Goal: Task Accomplishment & Management: Use online tool/utility

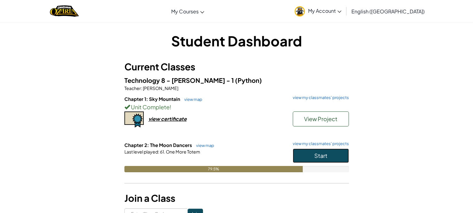
click at [331, 152] on button "Start" at bounding box center [321, 156] width 56 height 14
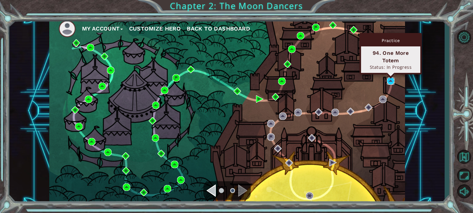
click at [388, 83] on img at bounding box center [390, 80] width 7 height 7
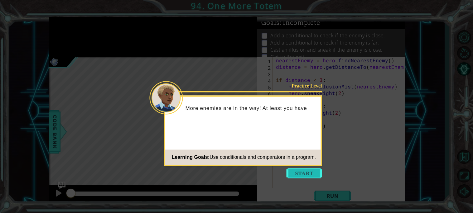
click at [314, 174] on button "Start" at bounding box center [304, 173] width 36 height 10
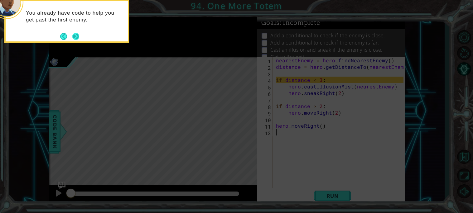
click at [79, 35] on button "Next" at bounding box center [75, 36] width 7 height 7
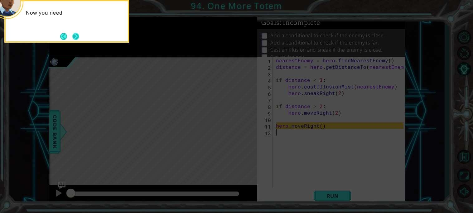
click at [79, 38] on button "Next" at bounding box center [75, 36] width 7 height 7
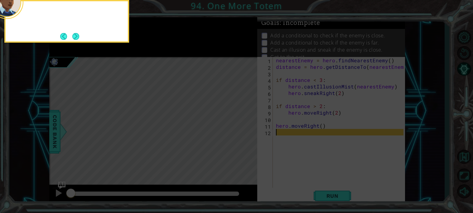
click at [79, 38] on button "Next" at bounding box center [75, 36] width 7 height 7
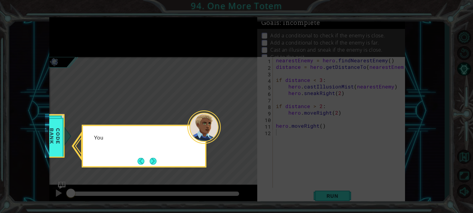
click at [79, 39] on icon at bounding box center [236, 106] width 473 height 213
click at [156, 158] on button "Next" at bounding box center [153, 161] width 7 height 7
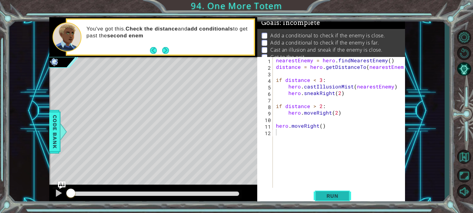
click at [324, 189] on button "Run" at bounding box center [331, 196] width 37 height 15
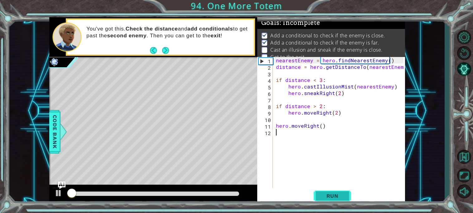
scroll to position [3, 0]
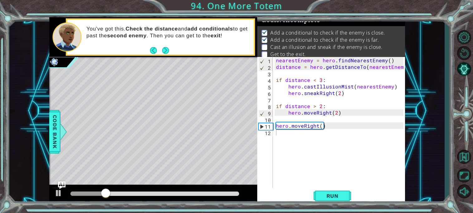
click at [324, 187] on div "1 2 3 4 5 6 7 8 9 10 11 12 nearestEnemy = hero . findNearestEnemy ( ) distance …" at bounding box center [331, 131] width 148 height 148
click at [330, 201] on button "Run" at bounding box center [331, 196] width 37 height 15
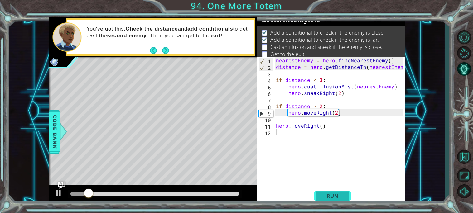
click at [330, 201] on button "Run" at bounding box center [331, 196] width 37 height 15
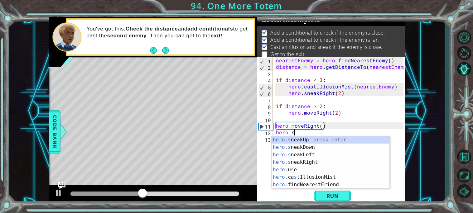
scroll to position [0, 1]
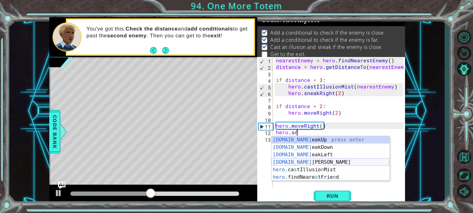
click at [310, 161] on div "[DOMAIN_NAME] eakUp press enter [DOMAIN_NAME] eakDown press enter [DOMAIN_NAME]…" at bounding box center [330, 166] width 118 height 60
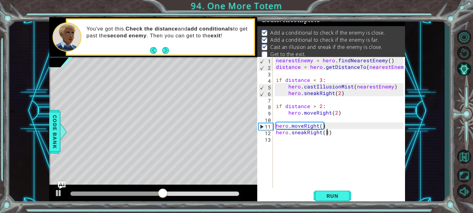
scroll to position [0, 3]
type textarea "hero.sneakRight(3)"
click at [333, 197] on span "Run" at bounding box center [332, 196] width 25 height 6
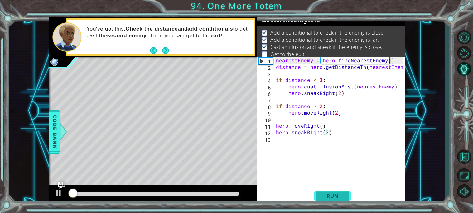
click at [333, 197] on span "Run" at bounding box center [332, 196] width 25 height 6
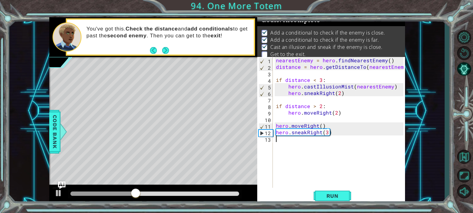
click at [294, 161] on div "nearestEnemy = hero . findNearestEnemy ( ) distance = hero . getDistanceTo ( ne…" at bounding box center [341, 129] width 132 height 144
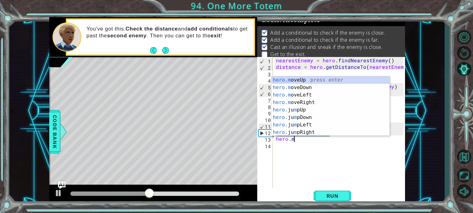
scroll to position [0, 1]
type textarea "hero.moveUp(1)"
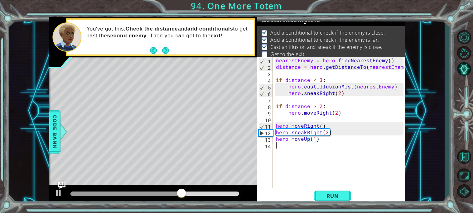
click at [279, 150] on div "nearestEnemy = hero . findNearestEnemy ( ) distance = hero . getDistanceTo ( ne…" at bounding box center [341, 129] width 132 height 144
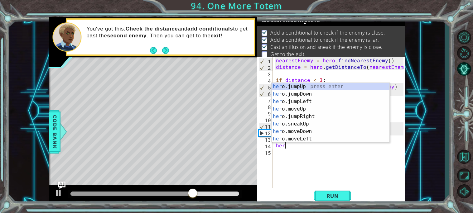
type textarea "hero"
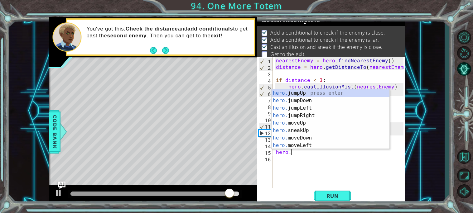
scroll to position [0, 1]
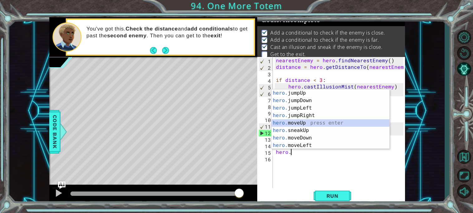
click at [301, 122] on div "hero. jumpUp press enter hero. jumpDown press enter hero. jumpLeft press enter …" at bounding box center [330, 126] width 118 height 75
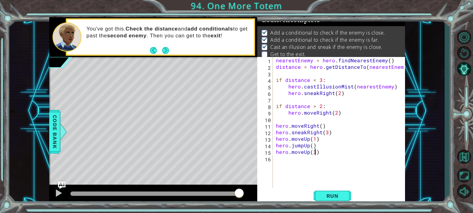
scroll to position [0, 2]
type textarea "hero.moveUp(3)"
click at [341, 199] on button "Run" at bounding box center [331, 196] width 37 height 15
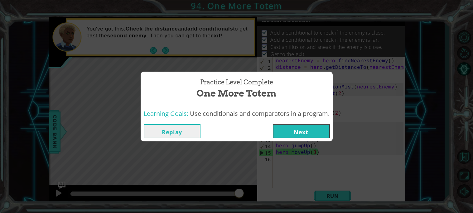
click at [301, 130] on button "Next" at bounding box center [301, 131] width 57 height 14
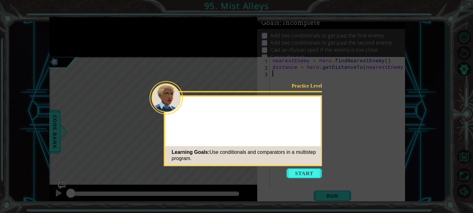
click at [301, 130] on div "Practice Level Learning Goals: Use conditionals and comparators in a multistep …" at bounding box center [243, 130] width 158 height 71
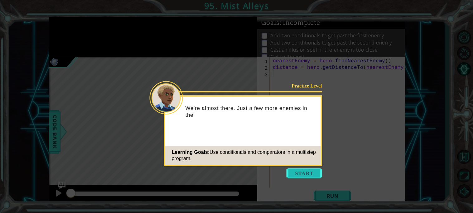
click at [300, 169] on button "Start" at bounding box center [304, 173] width 36 height 10
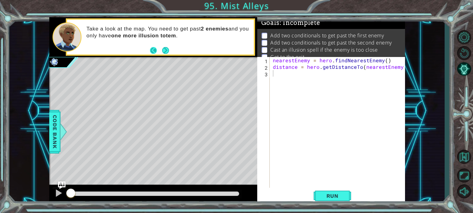
click at [160, 47] on button "Back" at bounding box center [156, 50] width 12 height 7
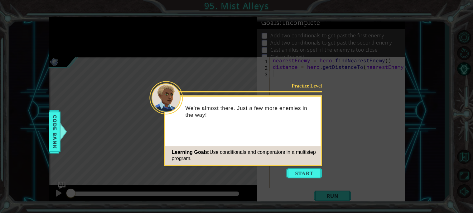
click at [313, 168] on icon at bounding box center [236, 106] width 473 height 213
click at [314, 172] on button "Start" at bounding box center [304, 173] width 36 height 10
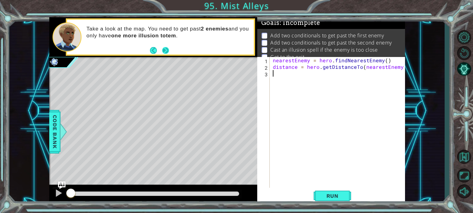
click at [165, 47] on button "Next" at bounding box center [165, 50] width 7 height 7
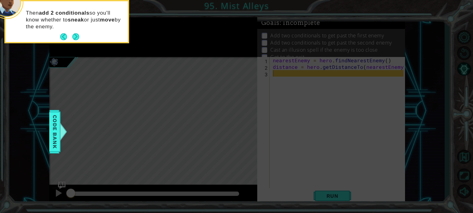
drag, startPoint x: 68, startPoint y: 34, endPoint x: 81, endPoint y: 36, distance: 13.2
click at [81, 36] on div "Then add 2 conditionals so you'll know whether to sneak or just move by the ene…" at bounding box center [67, 21] width 122 height 41
click at [78, 35] on button "Next" at bounding box center [75, 36] width 7 height 7
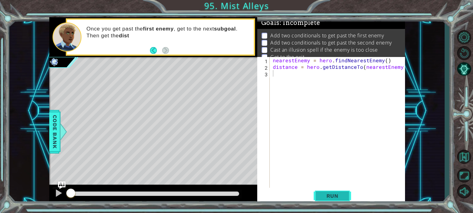
click at [325, 202] on button "Run" at bounding box center [331, 196] width 37 height 15
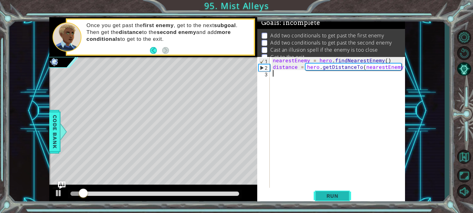
click at [341, 193] on span "Run" at bounding box center [332, 196] width 25 height 6
click at [341, 194] on span "Run" at bounding box center [332, 196] width 25 height 6
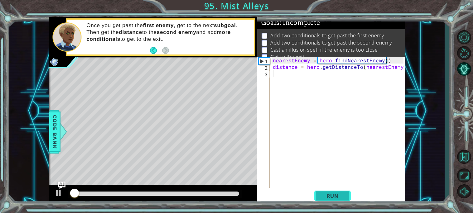
click at [341, 194] on span "Run" at bounding box center [332, 196] width 25 height 6
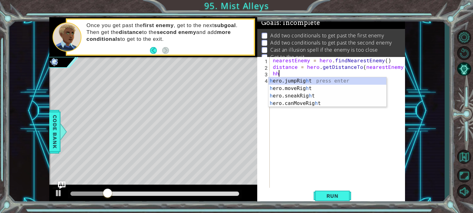
type textarea "hhhi"
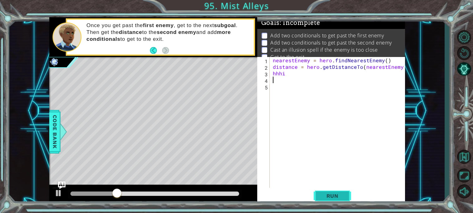
click at [333, 195] on span "Run" at bounding box center [332, 196] width 25 height 6
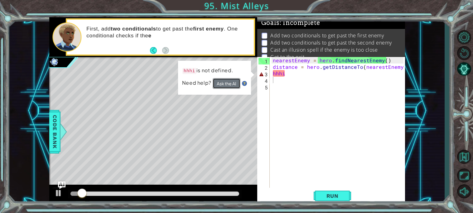
click at [222, 84] on button "Ask the AI" at bounding box center [226, 83] width 28 height 11
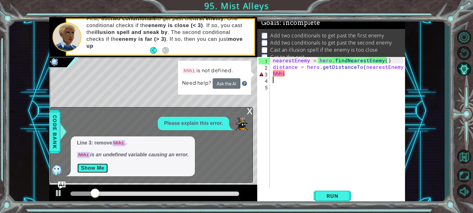
click at [96, 169] on button "Show Me" at bounding box center [92, 168] width 31 height 10
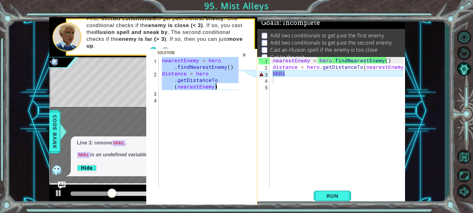
drag, startPoint x: 162, startPoint y: 60, endPoint x: 243, endPoint y: 86, distance: 84.9
click at [243, 86] on div "nearestEnemy = hero.findNearestEnemy() 1 2 3 4 nearestEnemy = hero . findNeares…" at bounding box center [201, 131] width 111 height 148
type textarea "nearestEnemy = hero.findNearestEnemy() distance = hero.getDistanceTo(nearestEne…"
click at [330, 73] on div "nearestEnemy = hero . findNearestEnemy ( ) distance = hero . getDistanceTo ( ne…" at bounding box center [338, 129] width 135 height 144
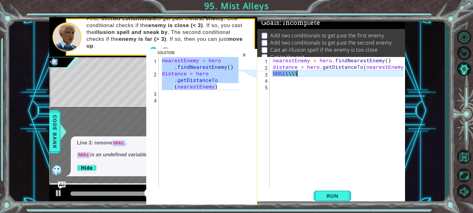
scroll to position [0, 0]
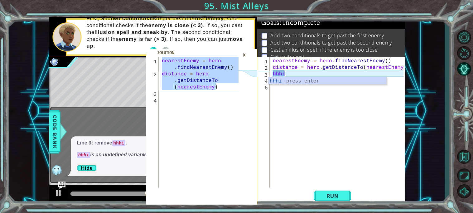
type textarea "h"
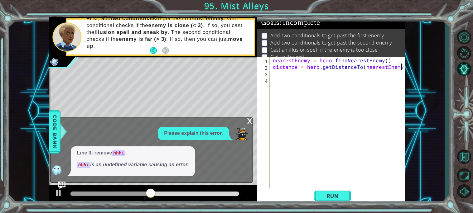
type textarea "distance = hero.getDistanceTo(nearestEnemy"
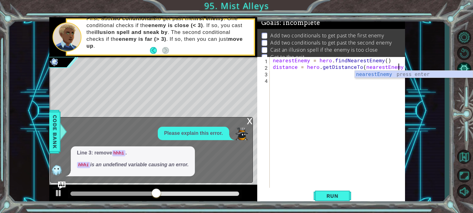
click at [282, 72] on div "nearestEnemy = hero . findNearestEnemy ( ) distance = hero . getDistanceTo ( ne…" at bounding box center [338, 129] width 135 height 144
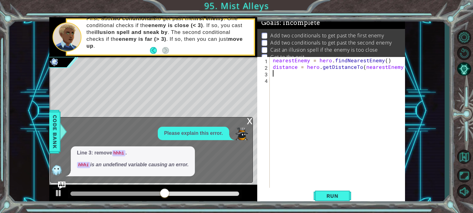
paste textarea "distance = hero.getDistanceTo(nearestEnemy)"
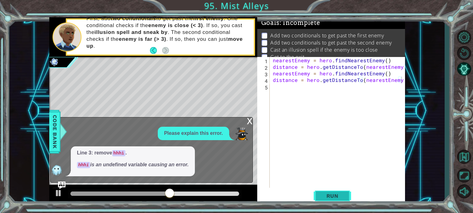
click at [347, 191] on button "Run" at bounding box center [331, 196] width 37 height 15
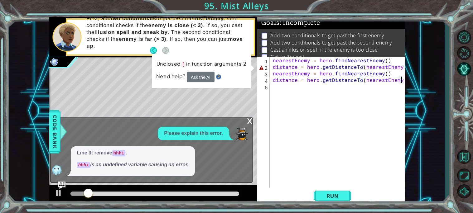
click at [251, 119] on div "x" at bounding box center [250, 120] width 6 height 6
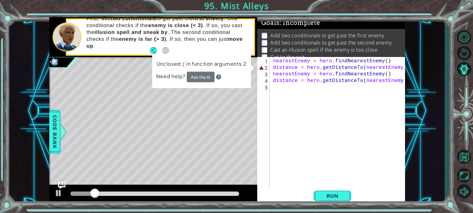
click at [402, 79] on div "nearestEnemy = hero . findNearestEnemy ( ) distance = hero . getDistanceTo ( ne…" at bounding box center [338, 129] width 135 height 144
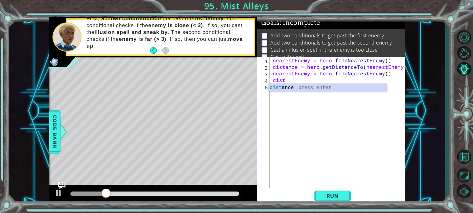
type textarea "d"
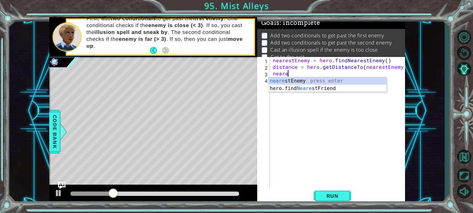
type textarea "n"
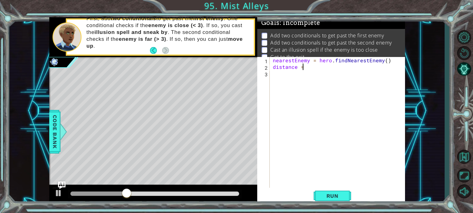
scroll to position [0, 1]
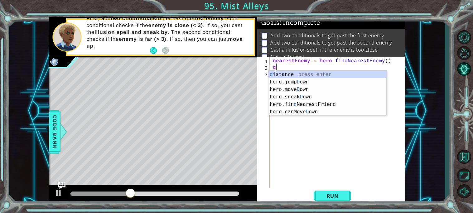
type textarea "d"
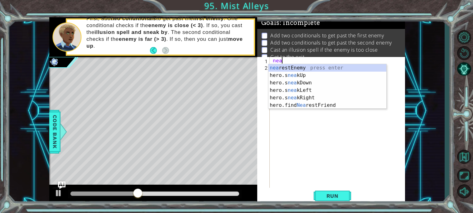
type textarea "n"
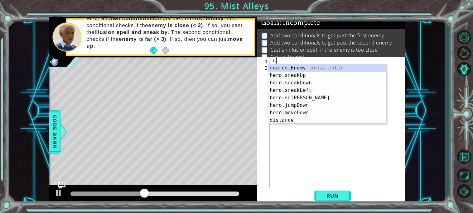
type textarea "nkj"
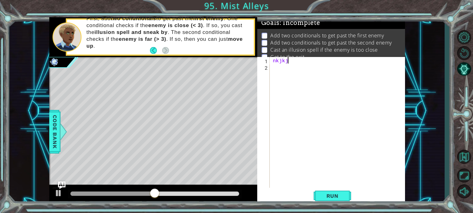
type textarea "nkjkjuj"
click at [343, 201] on button "Run" at bounding box center [331, 196] width 37 height 15
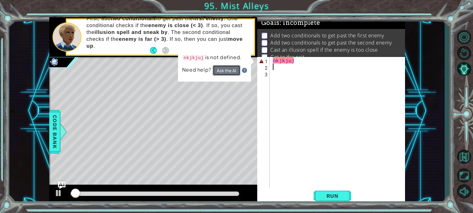
click at [220, 69] on button "Ask the AI" at bounding box center [226, 70] width 28 height 11
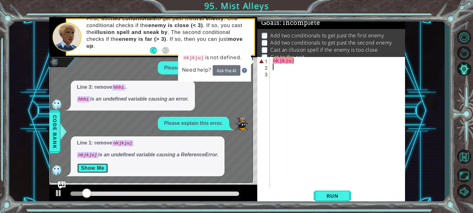
click at [96, 168] on button "Show Me" at bounding box center [92, 168] width 31 height 10
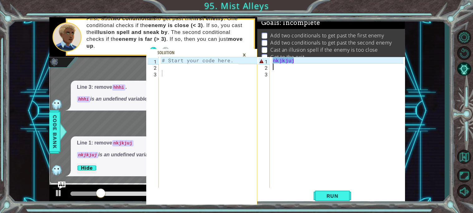
type textarea "# Start your code here."
click at [215, 59] on div "# Start your code here." at bounding box center [200, 129] width 81 height 144
click at [242, 50] on div "×" at bounding box center [244, 55] width 10 height 11
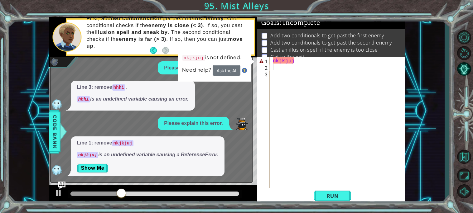
click at [334, 57] on li "Get to the exit." at bounding box center [331, 57] width 140 height 7
click at [337, 63] on div "nkjkjuj" at bounding box center [338, 129] width 135 height 144
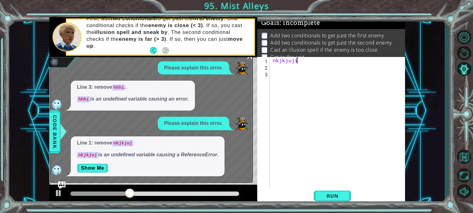
type textarea "nkjkjuji9"
click at [326, 187] on div "nkjkjuji9" at bounding box center [338, 129] width 135 height 144
click at [64, 184] on img "Ask AI" at bounding box center [61, 185] width 8 height 8
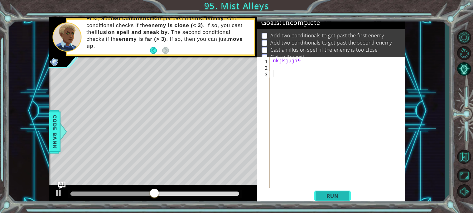
click at [342, 190] on button "Run" at bounding box center [331, 196] width 37 height 15
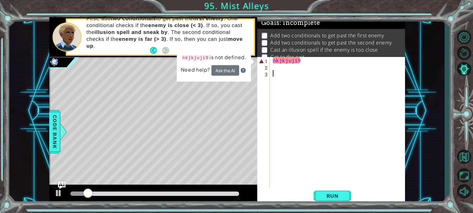
click at [370, 70] on div "nkjkjuji9" at bounding box center [338, 129] width 135 height 144
click at [350, 65] on div "nkjkjuji9" at bounding box center [338, 129] width 135 height 144
click at [218, 72] on button "Ask the AI" at bounding box center [225, 70] width 28 height 11
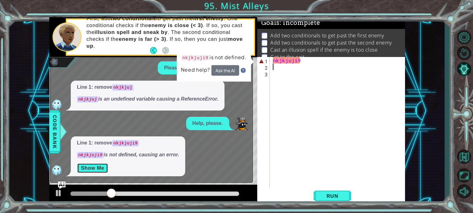
click at [101, 165] on button "Show Me" at bounding box center [92, 168] width 31 height 10
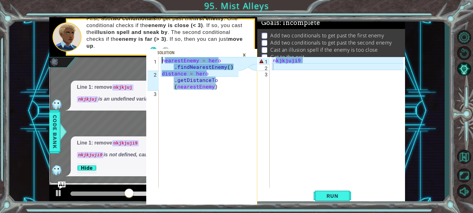
click at [160, 60] on div "nearestEnemy = hero . findNearestEnemy ( ) distance = hero . getDistanceTo ( ne…" at bounding box center [200, 132] width 81 height 150
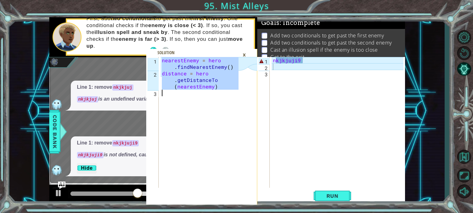
drag, startPoint x: 162, startPoint y: 60, endPoint x: 217, endPoint y: 97, distance: 65.9
click at [217, 97] on div "nearestEnemy = hero . findNearestEnemy ( ) distance = hero . getDistanceTo ( ne…" at bounding box center [200, 132] width 81 height 150
type textarea "distance = hero.getDistanceTo(nearestEnemy)"
click at [305, 61] on div "nkjkjuji9" at bounding box center [338, 129] width 135 height 144
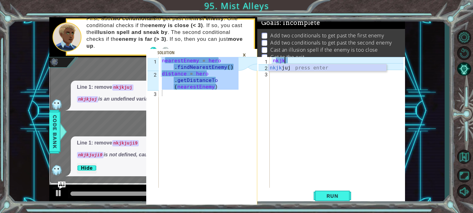
scroll to position [0, 0]
type textarea "n"
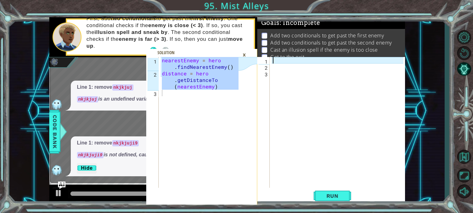
paste textarea "Code Area"
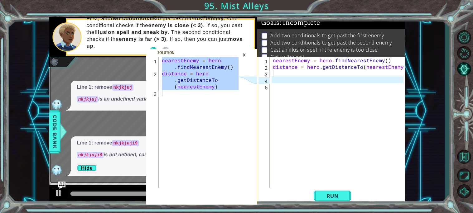
click at [242, 54] on div "×" at bounding box center [244, 55] width 10 height 11
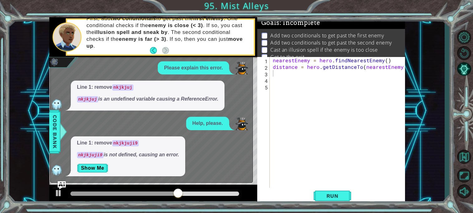
click at [62, 182] on img "Ask AI" at bounding box center [61, 185] width 8 height 8
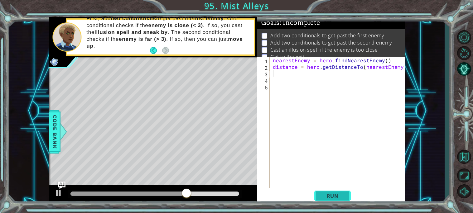
click at [342, 189] on button "Run" at bounding box center [331, 196] width 37 height 15
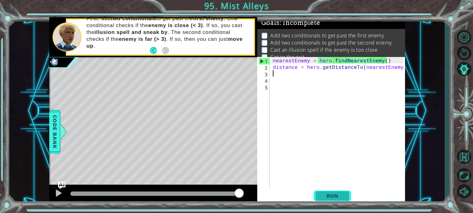
click at [345, 196] on button "Run" at bounding box center [331, 196] width 37 height 15
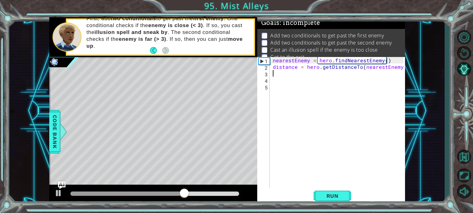
type textarea "b"
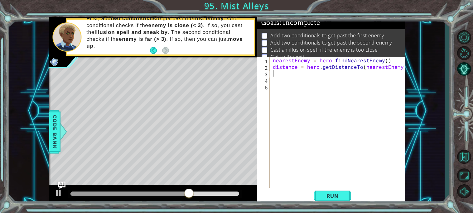
type textarea "g"
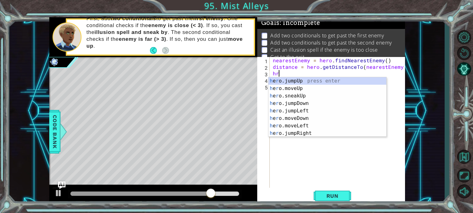
type textarea "h"
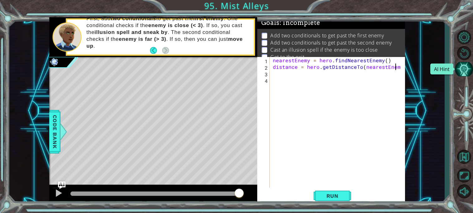
type textarea "distance = hero.getDistanceTo(nearestEnem"
click at [469, 73] on button "AI Hint" at bounding box center [464, 69] width 18 height 14
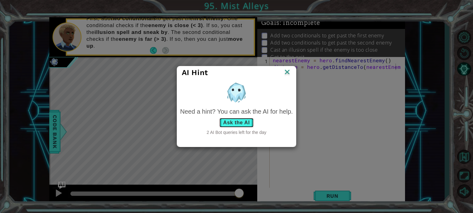
click at [237, 124] on button "Ask the AI" at bounding box center [236, 123] width 35 height 10
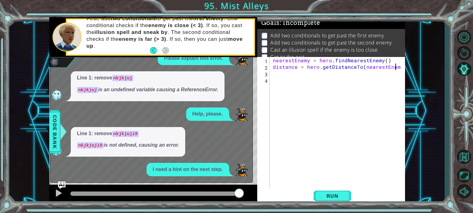
scroll to position [67, 0]
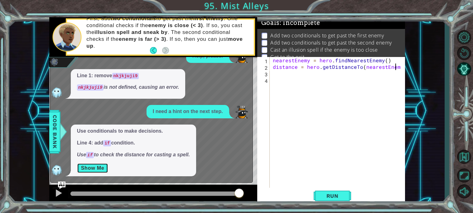
click at [104, 165] on button "Show Me" at bounding box center [92, 168] width 31 height 10
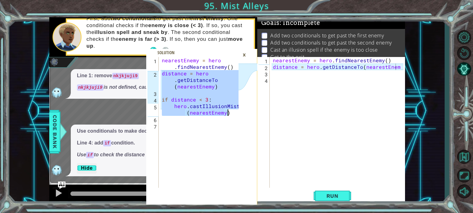
drag, startPoint x: 161, startPoint y: 76, endPoint x: 229, endPoint y: 114, distance: 77.6
click at [229, 114] on div "nearestEnemy = hero . findNearestEnemy ( ) distance = hero . getDistanceTo ( ne…" at bounding box center [200, 132] width 81 height 150
type textarea "if distance < 3: hero.castIllusionMist(nearestEnemy)"
click at [285, 87] on div "nearestEnemy = hero . findNearestEnemy ( ) distance = hero . getDistanceTo ( ne…" at bounding box center [338, 129] width 135 height 144
click at [279, 76] on div "nearestEnemy = hero . findNearestEnemy ( ) distance = hero . getDistanceTo ( ne…" at bounding box center [338, 129] width 135 height 144
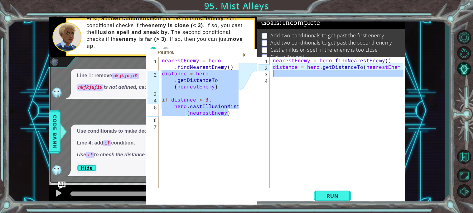
click at [260, 75] on div "3" at bounding box center [263, 74] width 11 height 7
click at [259, 73] on div "3" at bounding box center [263, 74] width 11 height 7
click at [275, 74] on div "nearestEnemy = hero . findNearestEnemy ( ) distance = hero . getDistanceTo ( ne…" at bounding box center [338, 129] width 135 height 144
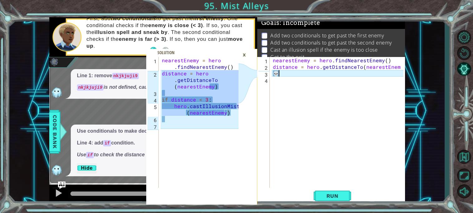
click at [242, 59] on div "×" at bounding box center [244, 55] width 10 height 11
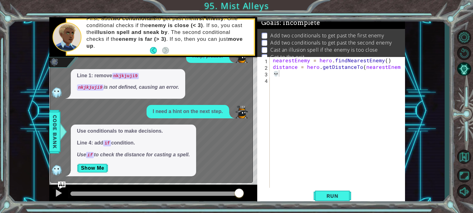
click at [64, 177] on div "x Please explain this error. Line 3: remove hhhi . hhhi is an undefined variabl…" at bounding box center [151, 89] width 203 height 187
click at [64, 182] on img "Ask AI" at bounding box center [61, 185] width 8 height 8
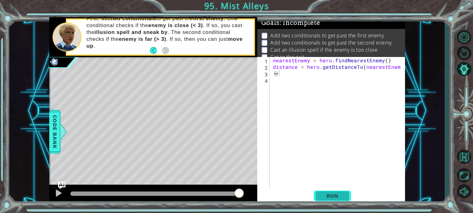
click at [344, 193] on span "Run" at bounding box center [332, 196] width 25 height 6
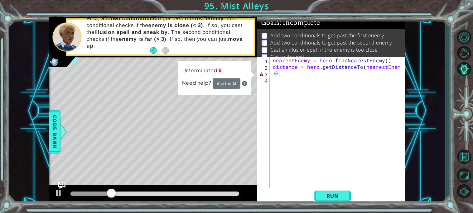
paste textarea "hero.castIllusionMist(nearestEnemy)"
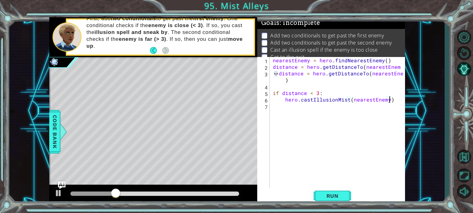
click at [281, 76] on div "nearestEnemy = hero . findNearestEnemy ( ) distance = hero . getDistanceTo ( ne…" at bounding box center [338, 129] width 135 height 144
click at [280, 77] on div "nearestEnemy = hero . findNearestEnemy ( ) distance = hero . getDistanceTo ( ne…" at bounding box center [338, 129] width 135 height 144
click at [280, 75] on div "nearestEnemy = hero . findNearestEnemy ( ) distance = hero . getDistanceTo ( ne…" at bounding box center [338, 129] width 135 height 144
click at [279, 74] on div "nearestEnemy = hero . findNearestEnemy ( ) distance = hero . getDistanceTo ( ne…" at bounding box center [338, 129] width 135 height 144
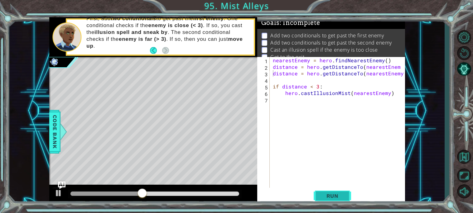
click at [338, 193] on span "Run" at bounding box center [332, 196] width 25 height 6
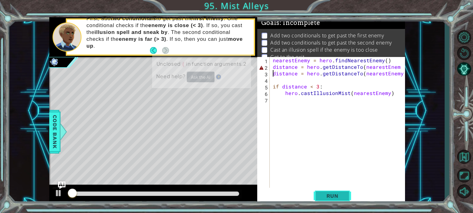
click at [338, 193] on span "Run" at bounding box center [332, 196] width 25 height 6
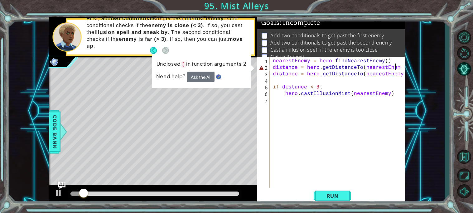
click at [395, 69] on div "nearestEnemy = hero . findNearestEnemy ( ) distance = hero . getDistanceTo ( ne…" at bounding box center [338, 129] width 135 height 144
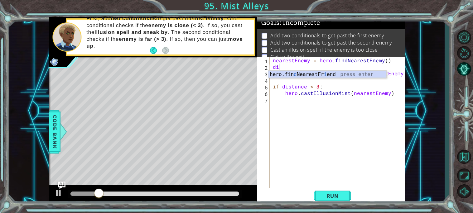
type textarea "d"
type textarea "nearestEnemy = hero.findNearestEnemy()"
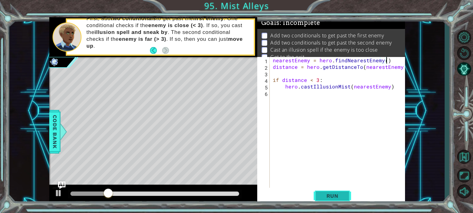
click at [325, 192] on button "Run" at bounding box center [331, 196] width 37 height 15
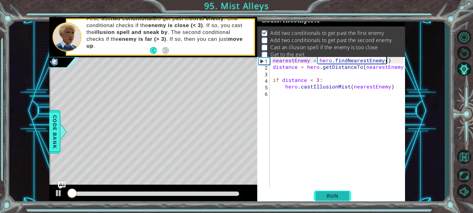
scroll to position [3, 0]
click at [325, 192] on button "Run" at bounding box center [331, 196] width 37 height 15
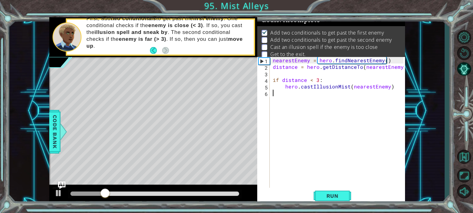
click at [283, 98] on div "nearestEnemy = hero . findNearestEnemy ( ) distance = hero . getDistanceTo ( ne…" at bounding box center [338, 129] width 135 height 144
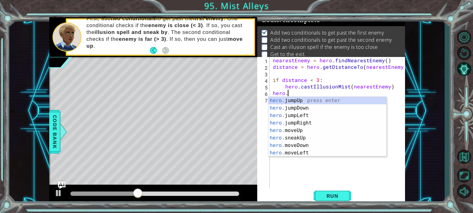
scroll to position [0, 1]
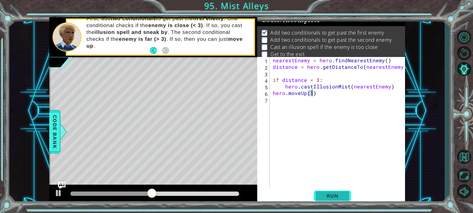
click at [347, 197] on button "Run" at bounding box center [331, 196] width 37 height 15
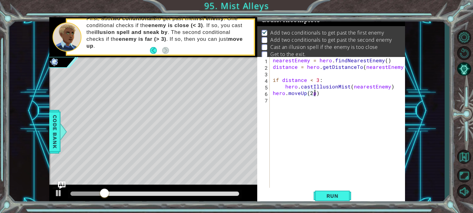
scroll to position [0, 2]
click at [346, 196] on button "Run" at bounding box center [331, 196] width 37 height 15
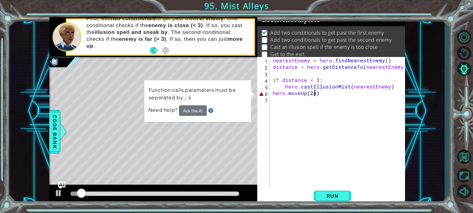
type textarea "hero.moveUp(2)"
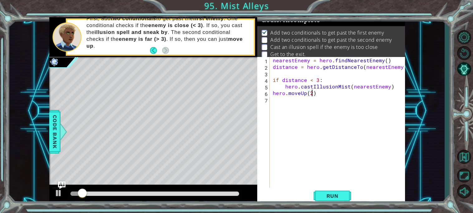
scroll to position [0, 2]
click at [335, 193] on span "Run" at bounding box center [332, 196] width 25 height 6
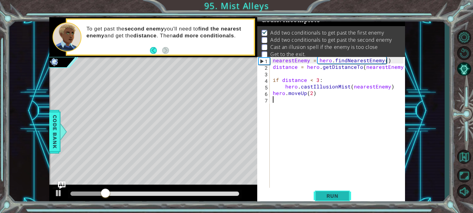
scroll to position [0, 0]
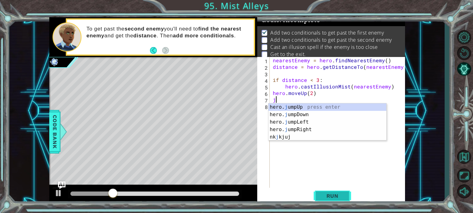
type textarea "ju"
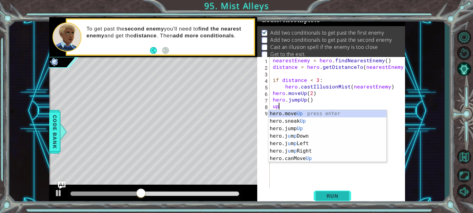
type textarea "hero.moveUp(1)"
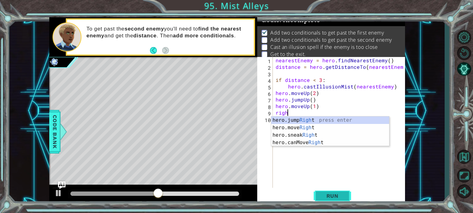
scroll to position [0, 0]
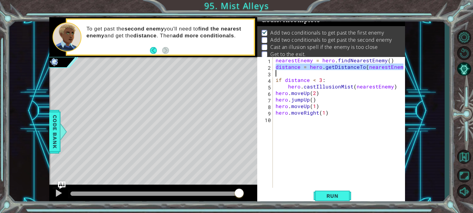
drag, startPoint x: 274, startPoint y: 64, endPoint x: 357, endPoint y: 74, distance: 83.4
click at [357, 74] on div "nearestEnemy = hero . findNearestEnemy ( ) distance = hero . getDistanceTo ( ne…" at bounding box center [340, 129] width 132 height 144
type textarea "distance = hero.getDistanceTo(nearestEnemy)"
click at [324, 127] on div "nearestEnemy = hero . findNearestEnemy ( ) distance = hero . getDistanceTo ( ne…" at bounding box center [340, 129] width 132 height 144
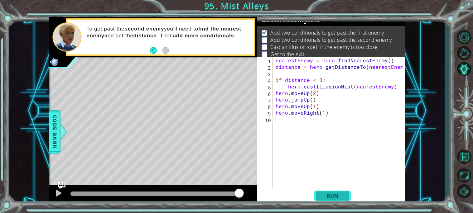
click at [335, 200] on button "Run" at bounding box center [331, 196] width 37 height 15
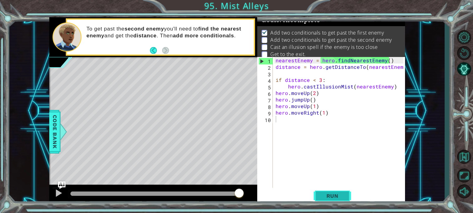
click at [342, 203] on button "Run" at bounding box center [331, 196] width 37 height 15
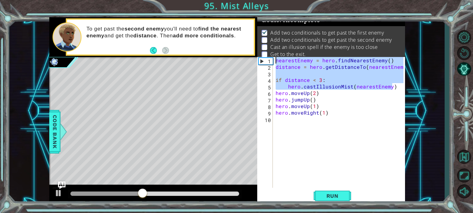
click at [246, 60] on div "if distance < 3: hero.castIllusionMist(nearestEnemy) 1 2 3 4 5 6 7 nearestEnemy…" at bounding box center [227, 111] width 356 height 188
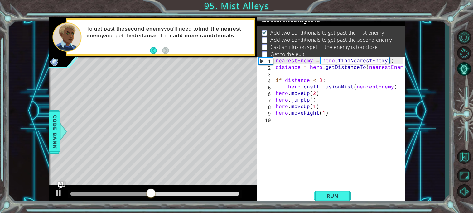
type textarea "hero.moveRight(1)"
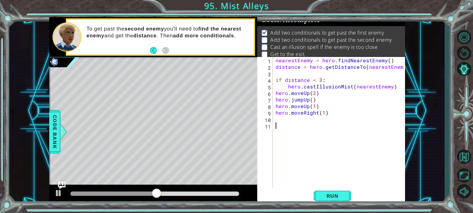
paste textarea "hero.castIllusionMist(nearestEnemy)"
type textarea "hero.castIllusionMist(nearestEnemy)"
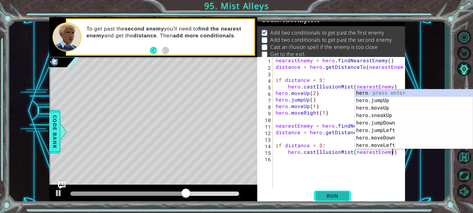
click at [329, 189] on button "Run" at bounding box center [331, 196] width 37 height 15
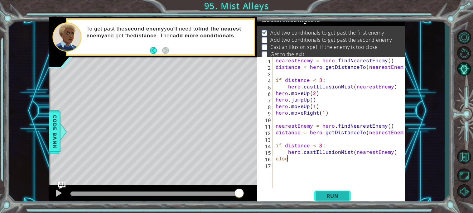
scroll to position [0, 0]
click at [335, 190] on button "Run" at bounding box center [331, 196] width 37 height 15
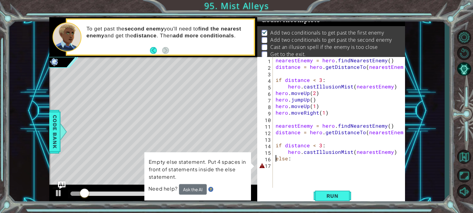
click at [275, 158] on div "nearestEnemy = hero . findNearestEnemy ( ) distance = hero . getDistanceTo ( ne…" at bounding box center [340, 129] width 132 height 144
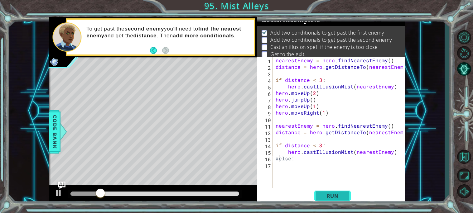
click at [323, 191] on button "Run" at bounding box center [331, 196] width 37 height 15
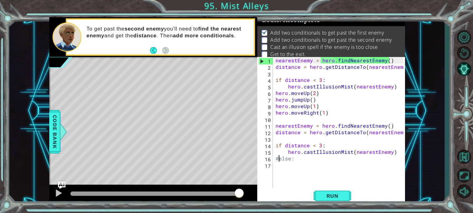
click at [394, 85] on div "nearestEnemy = hero . findNearestEnemy ( ) distance = hero . getDistanceTo ( ne…" at bounding box center [340, 129] width 132 height 144
type textarea "hero.castIllusionMist(nearestEnemy)"
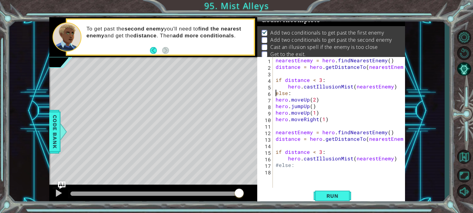
type textarea "hero.castIllusionMist(nearestEnemy)"
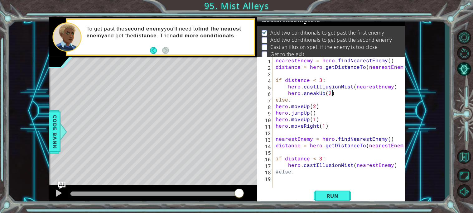
scroll to position [0, 1]
click at [335, 191] on button "Run" at bounding box center [331, 196] width 37 height 15
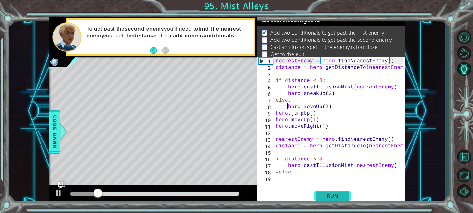
click at [331, 200] on button "Run" at bounding box center [331, 196] width 37 height 15
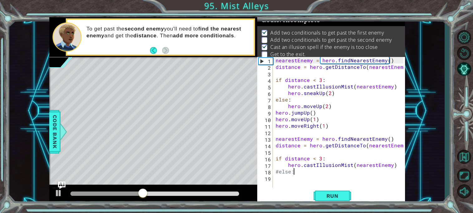
click at [312, 174] on div "nearestEnemy = hero . findNearestEnemy ( ) distance = hero . getDistanceTo ( ne…" at bounding box center [340, 129] width 132 height 144
click at [279, 172] on div "nearestEnemy = hero . findNearestEnemy ( ) distance = hero . getDistanceTo ( ne…" at bounding box center [340, 129] width 132 height 144
type textarea "else:"
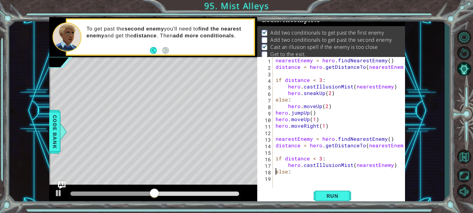
scroll to position [0, 0]
type textarea "hero.castIllusionMist(nearestEnemy)"
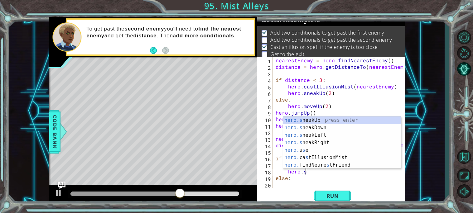
scroll to position [0, 2]
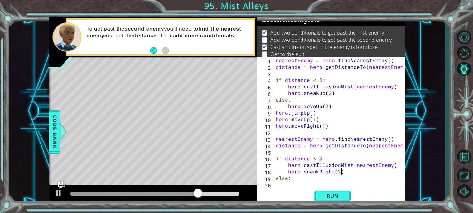
type textarea "else:"
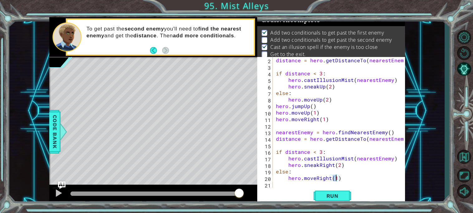
scroll to position [0, 3]
type textarea "hero.moveRight(2)"
click at [321, 197] on span "Run" at bounding box center [332, 196] width 25 height 6
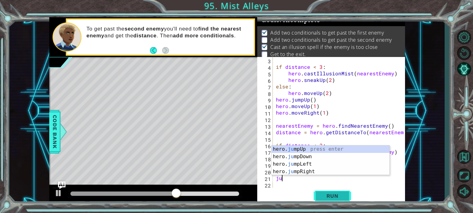
scroll to position [0, 0]
type textarea "jump"
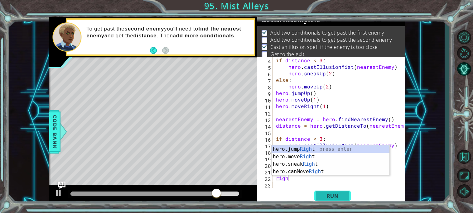
scroll to position [0, 0]
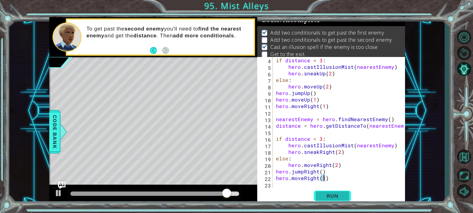
click at [333, 198] on span "Run" at bounding box center [332, 196] width 25 height 6
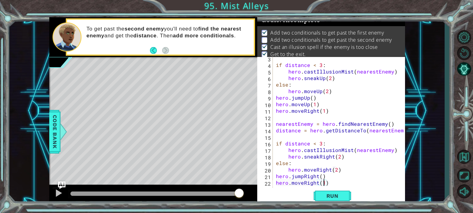
scroll to position [15, 0]
click at [52, 129] on span "Code Bank" at bounding box center [55, 132] width 10 height 38
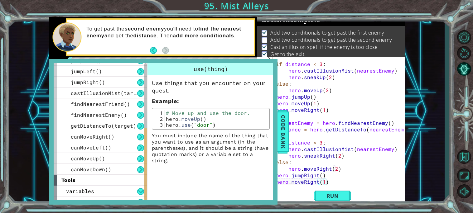
scroll to position [146, 0]
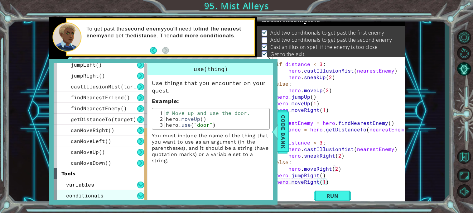
click at [97, 192] on span "conditionals" at bounding box center [84, 195] width 37 height 7
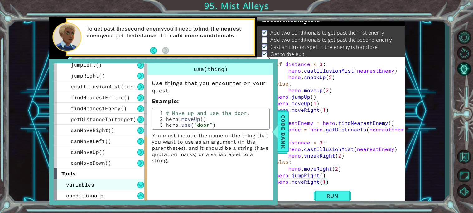
scroll to position [157, 0]
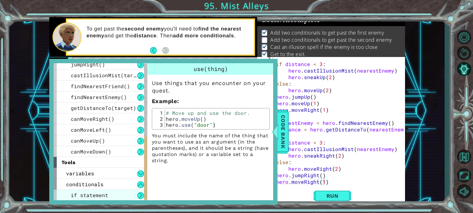
click at [125, 193] on div "if statement" at bounding box center [100, 195] width 93 height 11
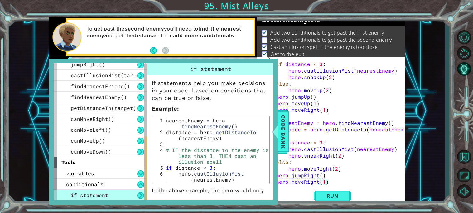
scroll to position [21, 0]
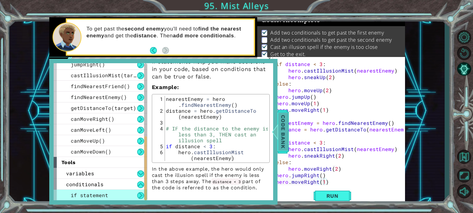
click at [279, 128] on span "Code Bank" at bounding box center [283, 132] width 10 height 38
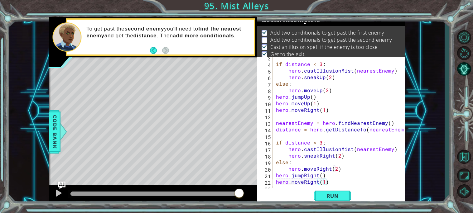
click at [287, 158] on div "if distance < 3 : hero . castIllusionMist ( nearestEnemy ) hero . sneakUp ( 2 )…" at bounding box center [341, 126] width 132 height 144
click at [288, 163] on div "if distance < 3 : hero . castIllusionMist ( nearestEnemy ) hero . sneakUp ( 2 )…" at bounding box center [341, 126] width 132 height 144
click at [321, 193] on span "Run" at bounding box center [332, 196] width 25 height 6
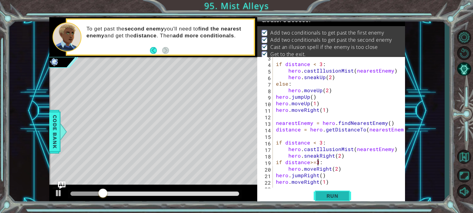
click at [321, 193] on span "Run" at bounding box center [332, 196] width 25 height 6
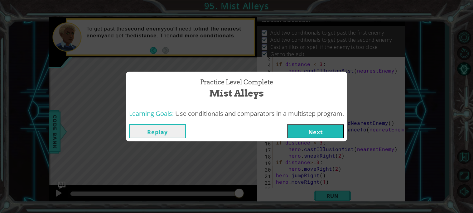
click at [167, 126] on button "Replay" at bounding box center [157, 131] width 57 height 14
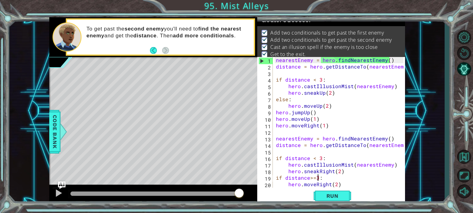
scroll to position [0, 0]
click at [275, 62] on div "if distance>=3: 1 2 3 4 5 6 7 8 9 10 11 12 13 14 15 16 17 18 19 20 21 22 neares…" at bounding box center [330, 122] width 146 height 131
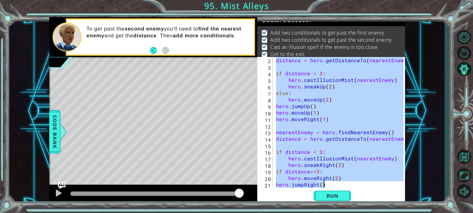
scroll to position [19, 0]
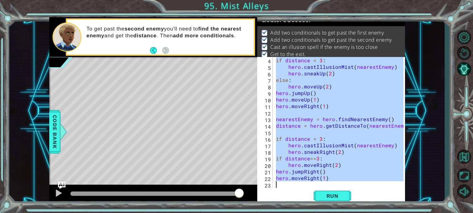
drag, startPoint x: 275, startPoint y: 62, endPoint x: 363, endPoint y: 209, distance: 171.5
click at [363, 209] on div "if distance < 3: hero.castIllusionMist(nearestEnemy) 1 2 3 4 5 6 7 nearestEnemy…" at bounding box center [236, 106] width 473 height 213
type textarea "hero.moveRight(1)"
click at [335, 191] on button "Run" at bounding box center [331, 196] width 37 height 15
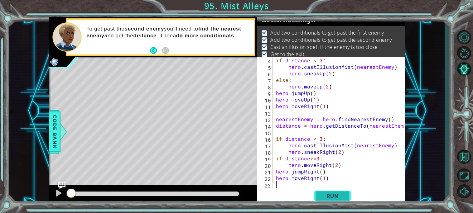
scroll to position [0, 0]
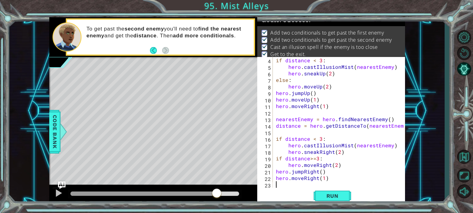
drag, startPoint x: 210, startPoint y: 193, endPoint x: 252, endPoint y: 194, distance: 41.4
click at [252, 194] on div at bounding box center [153, 195] width 208 height 20
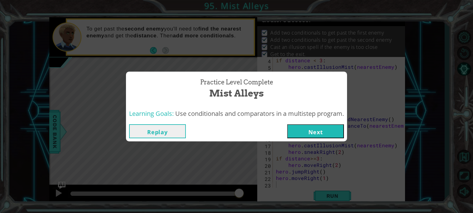
click at [311, 126] on button "Next" at bounding box center [315, 131] width 57 height 14
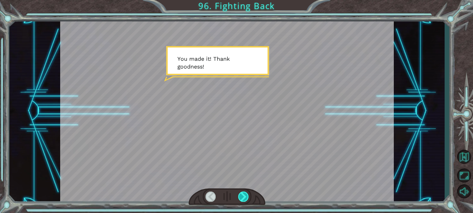
click at [245, 195] on div at bounding box center [243, 197] width 11 height 10
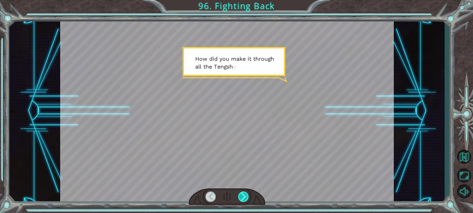
click at [245, 195] on div at bounding box center [243, 197] width 11 height 10
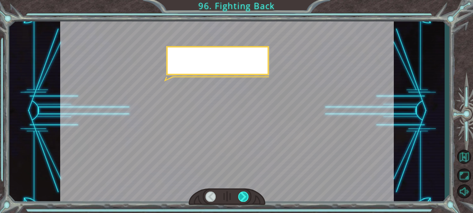
click at [245, 195] on div at bounding box center [243, 197] width 11 height 10
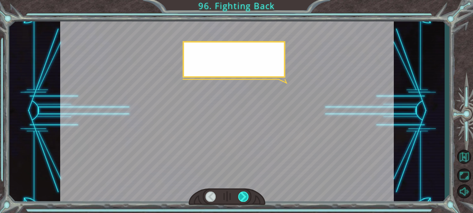
click at [245, 195] on div at bounding box center [243, 197] width 11 height 10
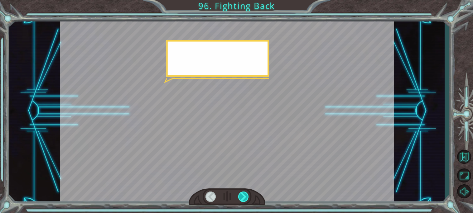
click at [245, 194] on div at bounding box center [243, 197] width 11 height 10
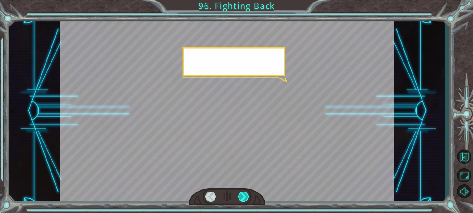
click at [245, 194] on div at bounding box center [243, 197] width 11 height 10
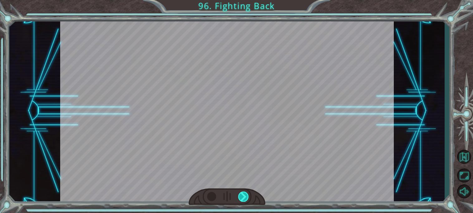
click at [245, 194] on div at bounding box center [243, 197] width 11 height 10
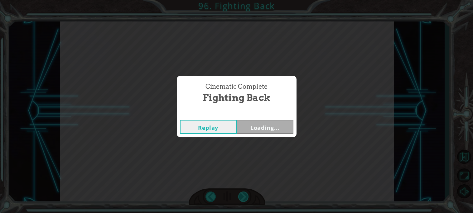
click at [245, 194] on div "Cinematic Complete Fighting Back Replay Loading..." at bounding box center [236, 106] width 473 height 213
click at [245, 194] on div "Cinematic Complete Fighting Back Replay Next" at bounding box center [236, 106] width 473 height 213
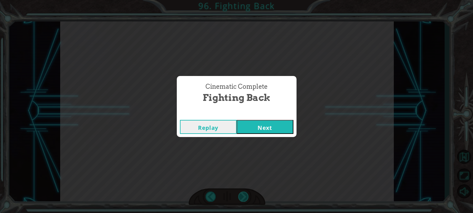
click at [245, 194] on div "Cinematic Complete Fighting Back Replay Next" at bounding box center [236, 106] width 473 height 213
click at [255, 120] on button "Next" at bounding box center [264, 127] width 57 height 14
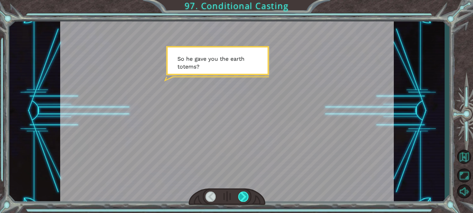
click at [239, 194] on div at bounding box center [243, 197] width 11 height 10
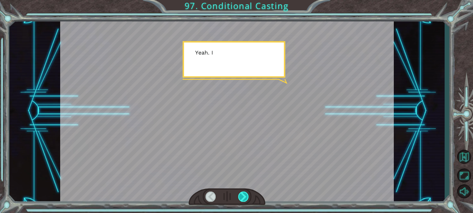
click at [239, 194] on div at bounding box center [243, 197] width 11 height 10
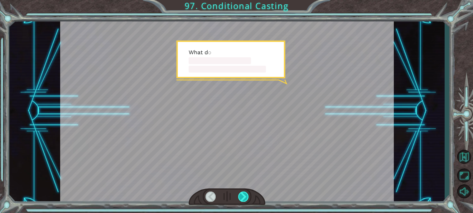
click at [239, 194] on div at bounding box center [243, 197] width 11 height 10
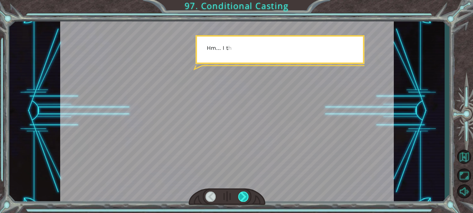
click at [239, 194] on div at bounding box center [243, 197] width 11 height 10
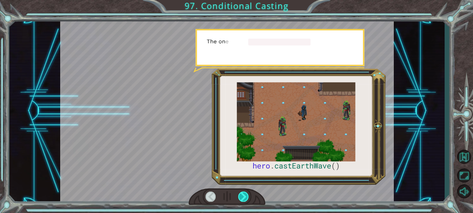
click at [239, 194] on div at bounding box center [243, 197] width 11 height 10
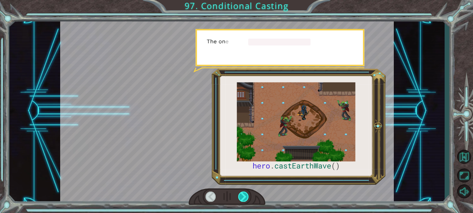
click at [239, 194] on div at bounding box center [243, 197] width 11 height 10
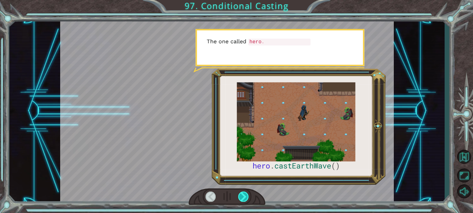
click at [239, 194] on div at bounding box center [243, 197] width 11 height 10
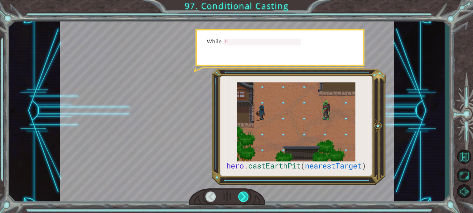
click at [239, 194] on div at bounding box center [243, 197] width 11 height 10
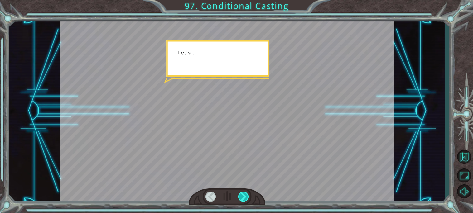
click at [239, 194] on div at bounding box center [243, 197] width 11 height 10
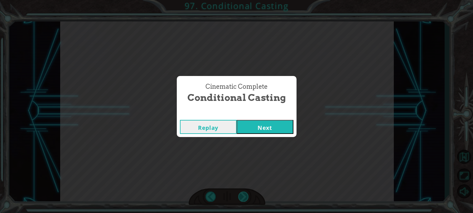
click at [239, 194] on div "Cinematic Complete Conditional Casting Replay Next" at bounding box center [236, 106] width 473 height 213
click at [257, 132] on button "Next" at bounding box center [264, 127] width 57 height 14
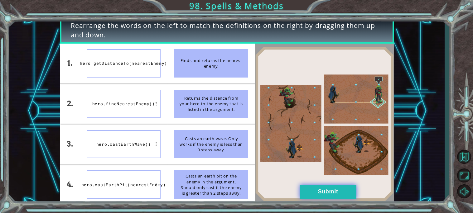
click at [317, 185] on button "Submit" at bounding box center [327, 192] width 57 height 14
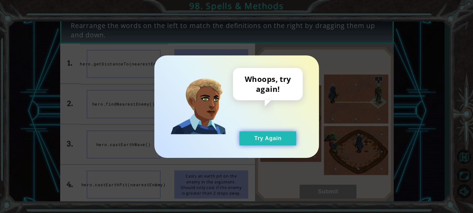
click at [280, 136] on button "Try Again" at bounding box center [267, 138] width 57 height 14
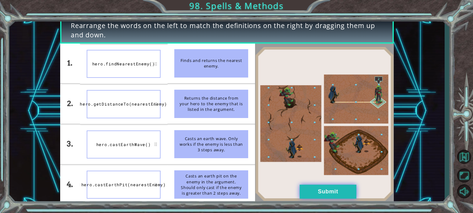
click at [334, 189] on button "Submit" at bounding box center [327, 192] width 57 height 14
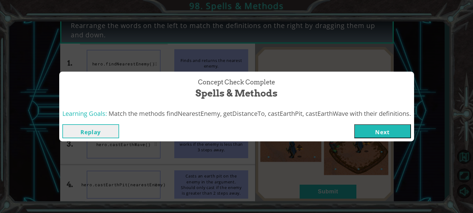
click at [375, 135] on button "Next" at bounding box center [382, 131] width 57 height 14
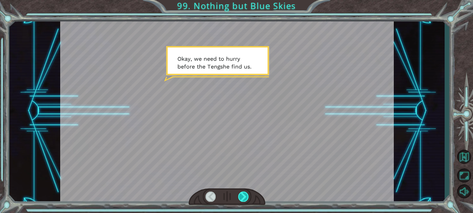
click at [244, 195] on div at bounding box center [243, 197] width 11 height 10
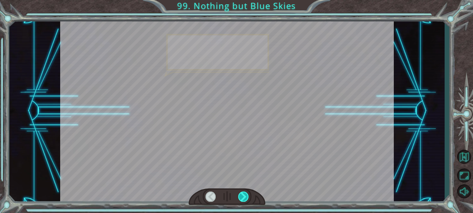
click at [244, 195] on div at bounding box center [243, 197] width 11 height 10
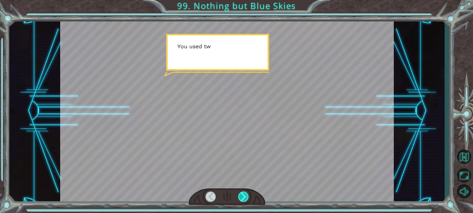
click at [244, 195] on div at bounding box center [243, 197] width 11 height 10
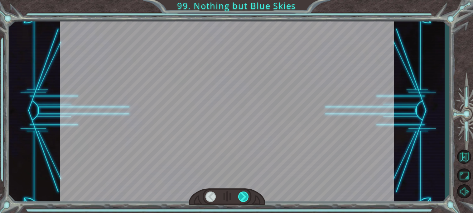
click at [244, 195] on div at bounding box center [243, 197] width 11 height 10
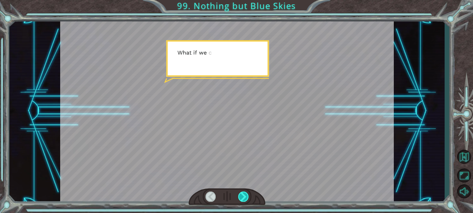
click at [244, 195] on div at bounding box center [243, 197] width 11 height 10
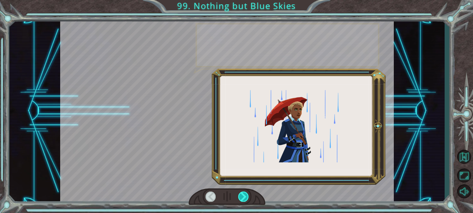
click at [244, 195] on div at bounding box center [243, 197] width 11 height 10
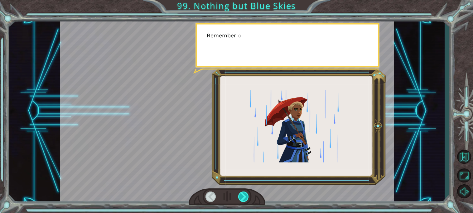
click at [244, 195] on div at bounding box center [243, 197] width 11 height 10
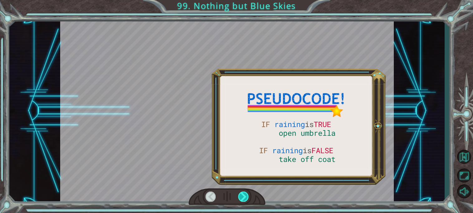
click at [244, 195] on div at bounding box center [243, 197] width 11 height 10
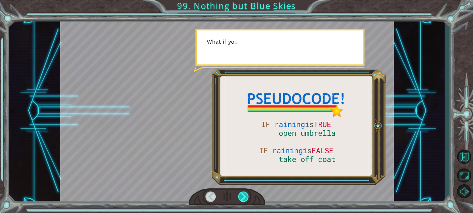
click at [244, 195] on div at bounding box center [243, 197] width 11 height 10
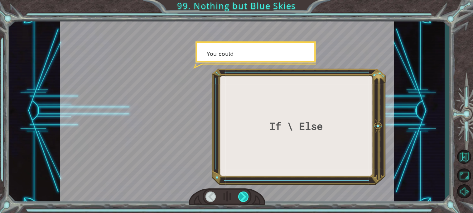
click at [244, 195] on div at bounding box center [243, 197] width 11 height 10
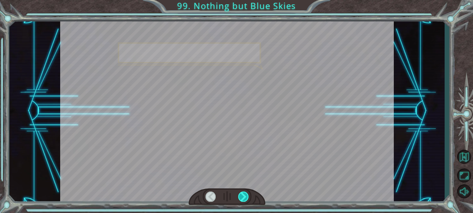
click at [244, 195] on div at bounding box center [243, 197] width 11 height 10
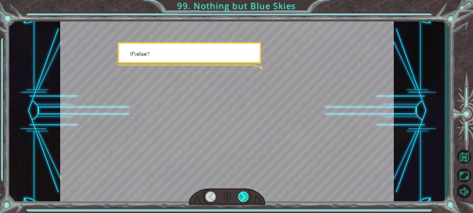
click at [244, 195] on div at bounding box center [243, 197] width 11 height 10
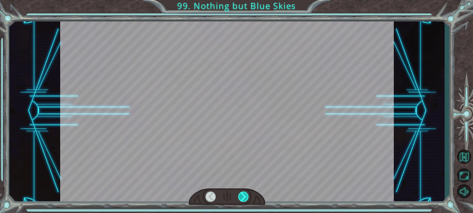
click at [244, 195] on div at bounding box center [243, 197] width 11 height 10
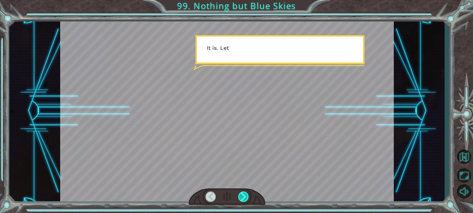
click at [244, 195] on div at bounding box center [243, 197] width 11 height 10
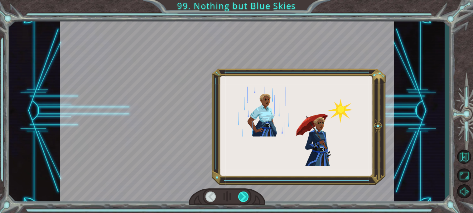
click at [244, 195] on div at bounding box center [243, 197] width 11 height 10
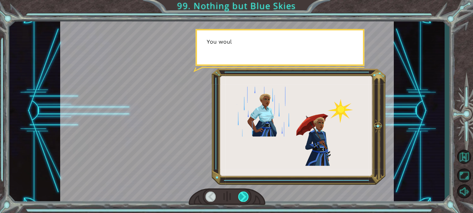
click at [244, 195] on div at bounding box center [243, 197] width 11 height 10
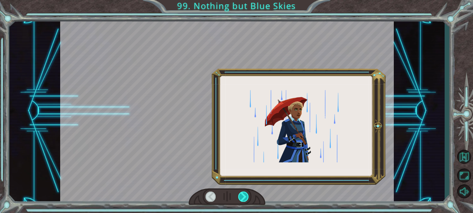
click at [244, 195] on div at bounding box center [243, 197] width 11 height 10
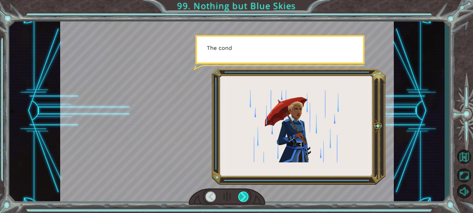
click at [244, 195] on div at bounding box center [243, 197] width 11 height 10
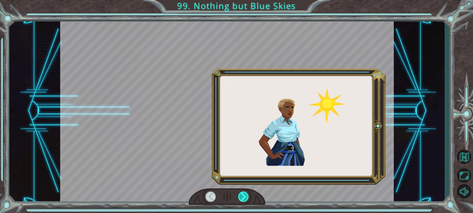
click at [244, 195] on div at bounding box center [243, 197] width 11 height 10
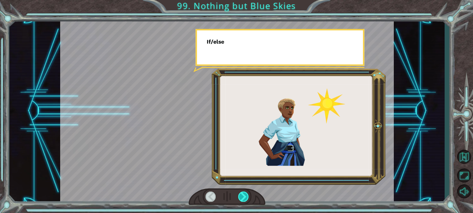
click at [244, 195] on div at bounding box center [243, 197] width 11 height 10
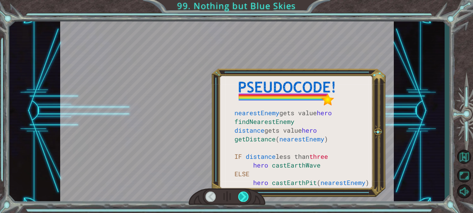
click at [244, 195] on div at bounding box center [243, 197] width 11 height 10
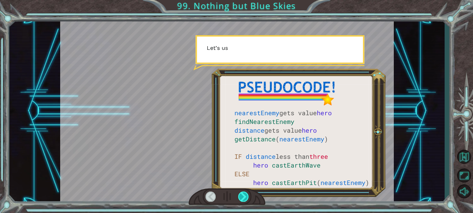
click at [244, 195] on div at bounding box center [243, 197] width 11 height 10
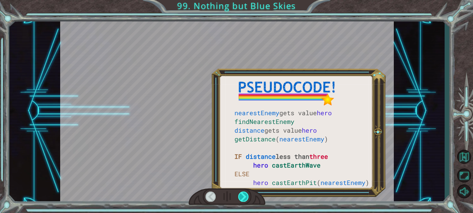
click at [244, 195] on div at bounding box center [243, 197] width 11 height 10
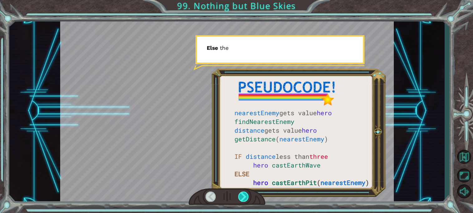
click at [244, 195] on div at bounding box center [243, 197] width 11 height 10
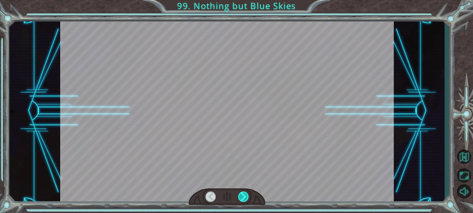
click at [244, 195] on div at bounding box center [243, 197] width 11 height 10
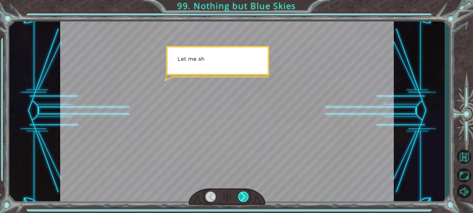
click at [244, 195] on div at bounding box center [243, 197] width 11 height 10
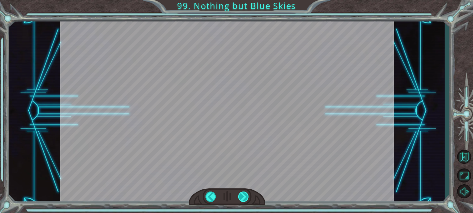
click at [244, 195] on div at bounding box center [243, 197] width 11 height 10
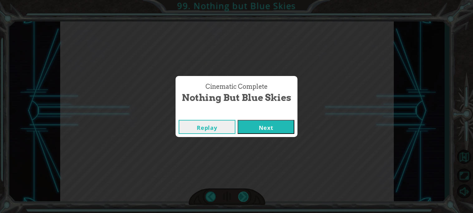
click at [244, 195] on div "Cinematic Complete Nothing but Blue Skies Replay Next" at bounding box center [236, 106] width 473 height 213
click at [260, 134] on button "Next" at bounding box center [265, 127] width 57 height 14
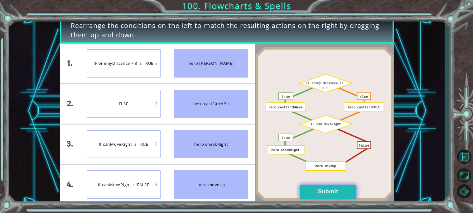
click at [345, 193] on button "Submit" at bounding box center [327, 192] width 57 height 14
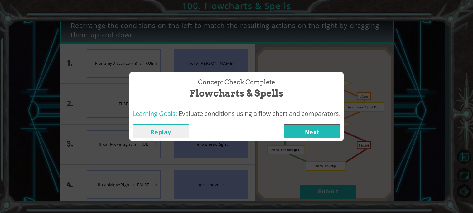
click at [321, 136] on button "Next" at bounding box center [312, 131] width 57 height 14
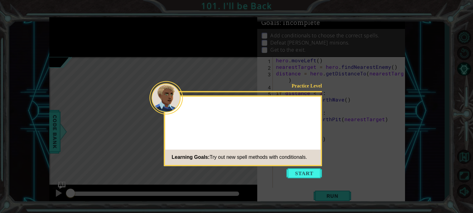
click at [312, 167] on icon at bounding box center [236, 106] width 473 height 213
click at [317, 175] on button "Start" at bounding box center [304, 173] width 36 height 10
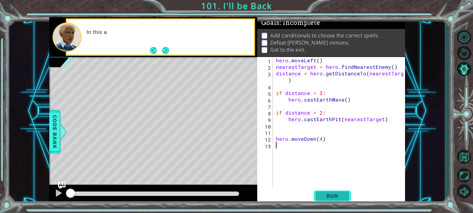
click at [343, 201] on button "Run" at bounding box center [331, 196] width 37 height 15
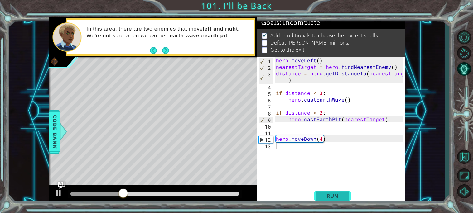
click at [331, 193] on span "Run" at bounding box center [332, 196] width 25 height 6
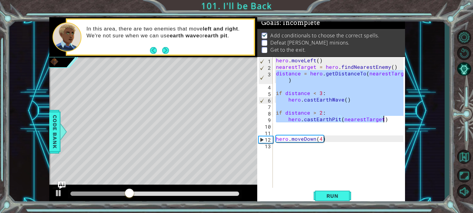
drag, startPoint x: 275, startPoint y: 70, endPoint x: 386, endPoint y: 120, distance: 121.7
click at [386, 120] on div "hero . moveLeft ( ) nearestTarget = hero . findNearestEnemy ( ) distance = hero…" at bounding box center [341, 129] width 132 height 144
type textarea "if distance > 2: hero.castEarthPit(nearestTarget)"
paste textarea "Code Area"
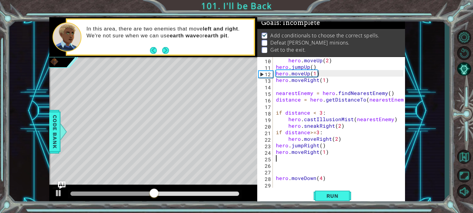
scroll to position [59, 0]
click at [336, 196] on span "Run" at bounding box center [332, 196] width 25 height 6
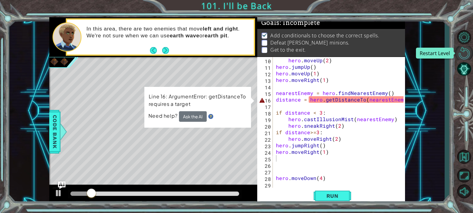
click at [467, 59] on button "Restart Level" at bounding box center [464, 53] width 18 height 14
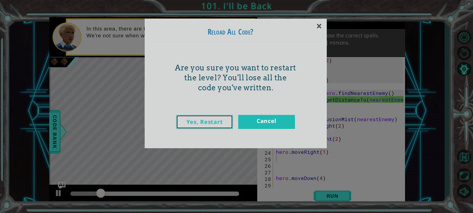
click at [195, 127] on link "Yes, Restart" at bounding box center [204, 122] width 57 height 14
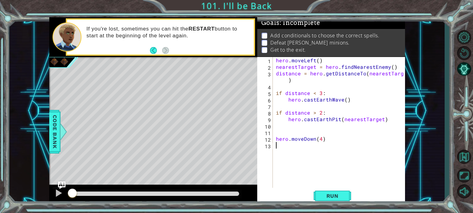
click at [323, 204] on div "1 2 3 4 5 6 7 8 9 10 11 12 13 hero . moveLeft ( ) nearestTarget = hero . findNe…" at bounding box center [331, 131] width 148 height 148
click at [328, 196] on span "Run" at bounding box center [332, 196] width 25 height 6
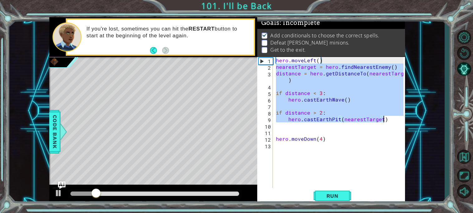
drag, startPoint x: 275, startPoint y: 70, endPoint x: 384, endPoint y: 122, distance: 120.8
click at [384, 122] on div "hero . moveLeft ( ) nearestTarget = hero . findNearestEnemy ( ) distance = hero…" at bounding box center [341, 129] width 132 height 144
click at [338, 112] on div "hero . moveLeft ( ) nearestTarget = hero . findNearestEnemy ( ) distance = hero…" at bounding box center [339, 122] width 129 height 131
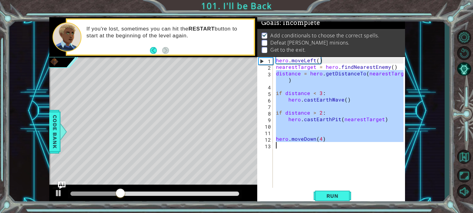
drag, startPoint x: 276, startPoint y: 70, endPoint x: 408, endPoint y: 154, distance: 156.5
click at [408, 154] on div "1 ההההההההההההההההההההההההההההההההההההההההההההההההההההההההההההההההההההההההההההה…" at bounding box center [226, 111] width 435 height 188
type textarea "hero.moveDown(4)"
click at [408, 154] on div "1 ההההההההההההההההההההההההההההההההההההההההההההההההההההההההההההההההההההההההההההה…" at bounding box center [226, 111] width 435 height 188
click at [390, 163] on div "hero . moveLeft ( ) nearestTarget = hero . findNearestEnemy ( ) distance = hero…" at bounding box center [339, 122] width 129 height 131
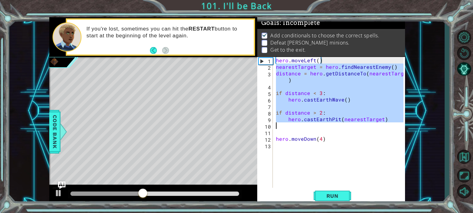
drag, startPoint x: 274, startPoint y: 66, endPoint x: 407, endPoint y: 127, distance: 146.1
click at [407, 127] on div "1 ההההההההההההההההההההההההההההההההההההההההההההההההההההההההההההההההההההההההההההה…" at bounding box center [226, 111] width 435 height 188
click at [359, 110] on div "hero . moveLeft ( ) nearestTarget = hero . findNearestEnemy ( ) distance = hero…" at bounding box center [339, 122] width 129 height 131
drag, startPoint x: 276, startPoint y: 66, endPoint x: 362, endPoint y: 126, distance: 105.2
click at [362, 126] on div "hero . moveLeft ( ) nearestTarget = hero . findNearestEnemy ( ) distance = hero…" at bounding box center [341, 129] width 132 height 144
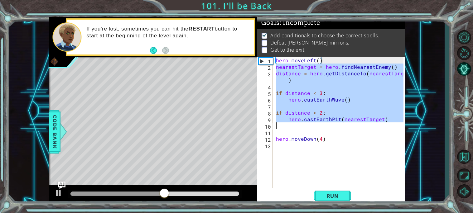
type textarea "hero.castEarthPit(nearestTarget)"
paste textarea "Code Area"
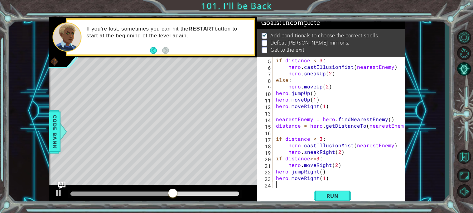
scroll to position [26, 0]
click at [457, 57] on button "Restart Level" at bounding box center [464, 53] width 18 height 14
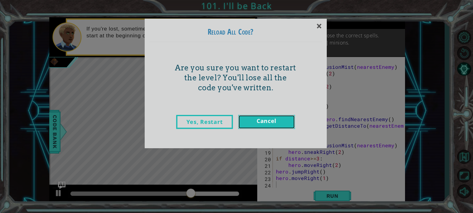
click at [273, 127] on link "Cancel" at bounding box center [266, 122] width 57 height 14
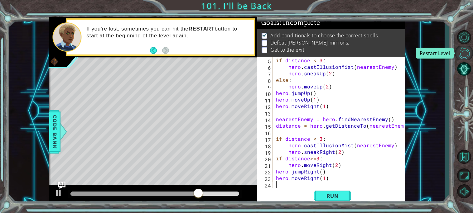
click at [472, 58] on button "Restart Level" at bounding box center [464, 53] width 18 height 14
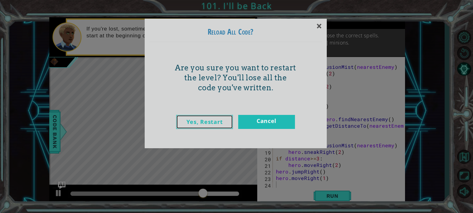
click at [204, 117] on link "Yes, Restart" at bounding box center [204, 122] width 57 height 14
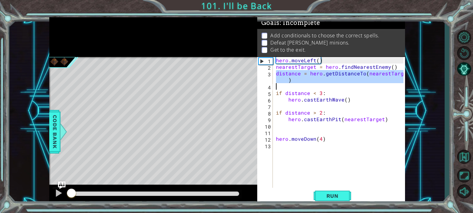
drag, startPoint x: 275, startPoint y: 71, endPoint x: 385, endPoint y: 88, distance: 110.6
click at [385, 88] on div "hero . moveLeft ( ) nearestTarget = hero . findNearestEnemy ( ) distance = hero…" at bounding box center [341, 129] width 132 height 144
type textarea "distance = hero.getDistanceTo(nearestTarget)"
click at [385, 88] on div "hero . moveLeft ( ) nearestTarget = hero . findNearestEnemy ( ) distance = hero…" at bounding box center [339, 122] width 129 height 131
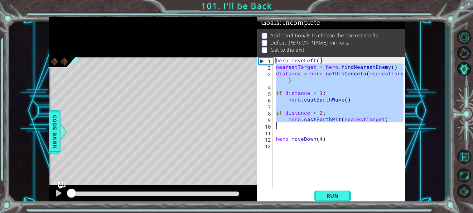
drag, startPoint x: 275, startPoint y: 69, endPoint x: 386, endPoint y: 123, distance: 122.8
click at [386, 123] on div "hero . moveLeft ( ) nearestTarget = hero . findNearestEnemy ( ) distance = hero…" at bounding box center [341, 129] width 132 height 144
type textarea "hero.castEarthPit(nearestTarget)"
click at [348, 104] on div "hero . moveLeft ( ) nearestTarget = hero . findNearestEnemy ( ) distance = hero…" at bounding box center [339, 122] width 129 height 131
drag, startPoint x: 275, startPoint y: 67, endPoint x: 378, endPoint y: 127, distance: 119.2
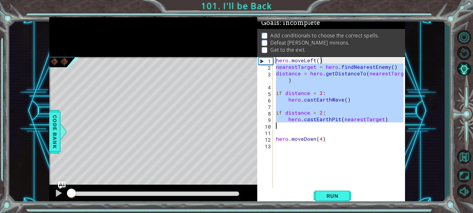
click at [378, 127] on div "hero . moveLeft ( ) nearestTarget = hero . findNearestEnemy ( ) distance = hero…" at bounding box center [341, 129] width 132 height 144
type textarea "hero.castEarthPit(nearestTarget)"
paste textarea "Code Area"
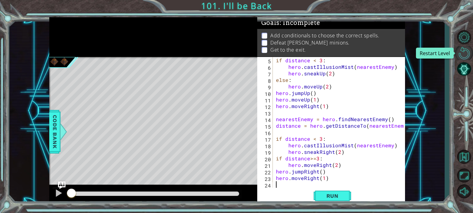
click at [468, 54] on button "Restart Level" at bounding box center [464, 53] width 18 height 14
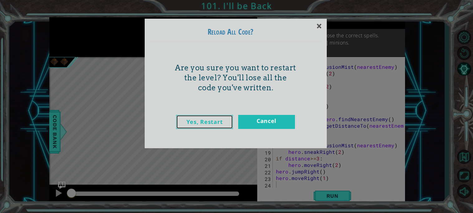
click at [225, 116] on link "Yes, Restart" at bounding box center [204, 122] width 57 height 14
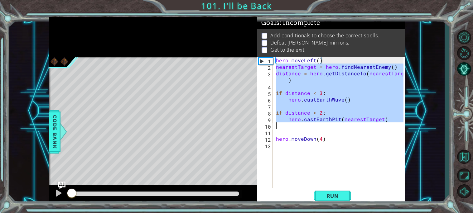
drag, startPoint x: 276, startPoint y: 69, endPoint x: 437, endPoint y: 125, distance: 170.2
click at [437, 125] on div "1 ההההההההההההההההההההההההההההההההההההההההההההההההההההההההההההההההההההההההההההה…" at bounding box center [226, 111] width 435 height 188
click at [326, 90] on div "hero . moveLeft ( ) nearestTarget = hero . findNearestEnemy ( ) distance = hero…" at bounding box center [339, 122] width 129 height 131
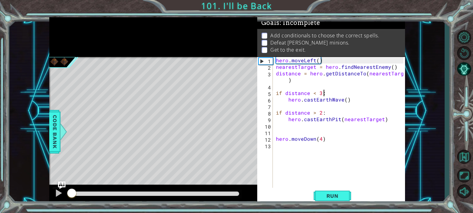
click at [326, 90] on div "hero . moveLeft ( ) nearestTarget = hero . findNearestEnemy ( ) distance = hero…" at bounding box center [341, 129] width 132 height 144
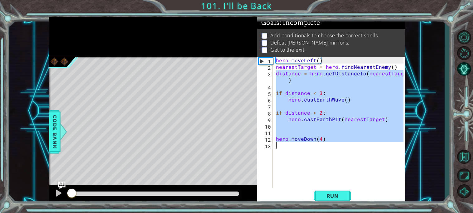
drag, startPoint x: 276, startPoint y: 70, endPoint x: 350, endPoint y: 149, distance: 107.8
click at [350, 149] on div "hero . moveLeft ( ) nearestTarget = hero . findNearestEnemy ( ) distance = hero…" at bounding box center [341, 129] width 132 height 144
type textarea "hero.moveDown(4)"
click at [350, 149] on div "hero . moveLeft ( ) nearestTarget = hero . findNearestEnemy ( ) distance = hero…" at bounding box center [339, 122] width 129 height 131
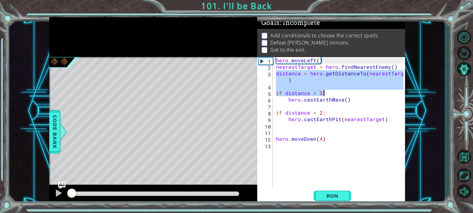
drag, startPoint x: 277, startPoint y: 71, endPoint x: 356, endPoint y: 83, distance: 80.0
click at [356, 83] on div "hero . moveLeft ( ) nearestTarget = hero . findNearestEnemy ( ) distance = hero…" at bounding box center [341, 129] width 132 height 144
type textarea "distance = hero.getDistanceTo(nearestTarget)"
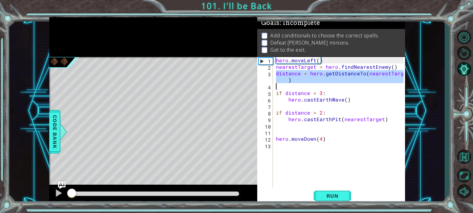
click at [356, 83] on div "hero . moveLeft ( ) nearestTarget = hero . findNearestEnemy ( ) distance = hero…" at bounding box center [339, 122] width 129 height 131
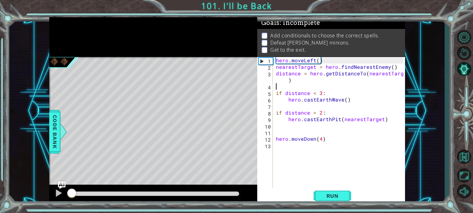
click at [275, 69] on div "hero . moveLeft ( ) nearestTarget = hero . findNearestEnemy ( ) distance = hero…" at bounding box center [341, 129] width 132 height 144
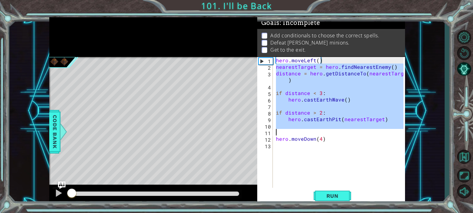
drag, startPoint x: 275, startPoint y: 69, endPoint x: 391, endPoint y: 127, distance: 130.0
click at [391, 127] on div "hero . moveLeft ( ) nearestTarget = hero . findNearestEnemy ( ) distance = hero…" at bounding box center [341, 129] width 132 height 144
type textarea "hero.castEarthPit(nearestTarget)"
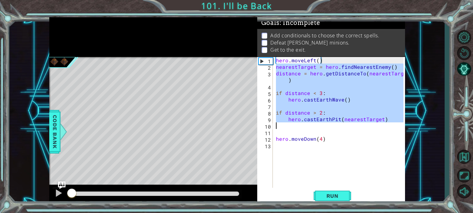
click at [366, 84] on div "hero . moveLeft ( ) nearestTarget = hero . findNearestEnemy ( ) distance = hero…" at bounding box center [339, 122] width 129 height 131
drag, startPoint x: 276, startPoint y: 66, endPoint x: 390, endPoint y: 120, distance: 125.4
click at [390, 120] on div "hero . moveLeft ( ) nearestTarget = hero . findNearestEnemy ( ) distance = hero…" at bounding box center [341, 129] width 132 height 144
type textarea "if distance > 2: hero.castEarthPit(nearestTarget)"
paste textarea "Code Area"
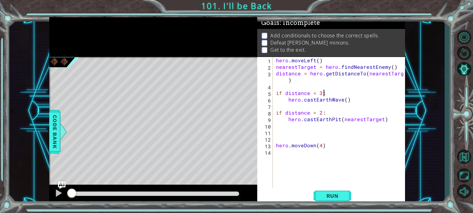
click at [279, 125] on div "hero . moveLeft ( ) nearestTarget = hero . findNearestEnemy ( ) distance = hero…" at bounding box center [341, 129] width 132 height 144
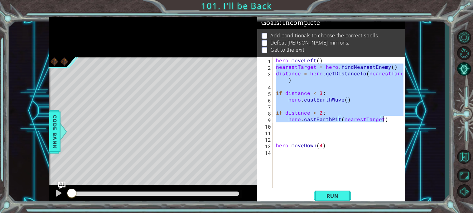
drag, startPoint x: 276, startPoint y: 67, endPoint x: 386, endPoint y: 120, distance: 121.7
click at [386, 120] on div "hero . moveLeft ( ) nearestTarget = hero . findNearestEnemy ( ) distance = hero…" at bounding box center [341, 129] width 132 height 144
type textarea "if distance > 2: hero.castEarthPit(nearestTarget)"
click at [291, 156] on div "hero . moveLeft ( ) nearestTarget = hero . findNearestEnemy ( ) distance = hero…" at bounding box center [341, 129] width 132 height 144
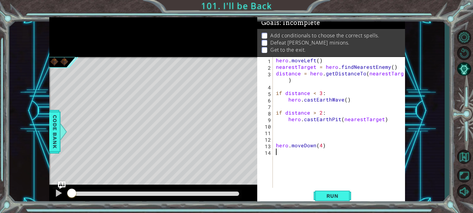
paste textarea "hero.castEarthPit(nearestTarget)"
type textarea "hero.castEarthPit(nearestTarget)"
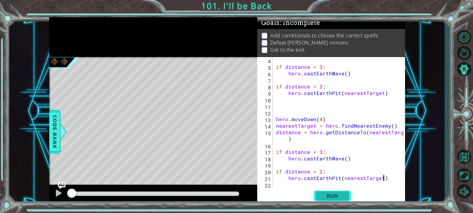
click at [335, 194] on span "Run" at bounding box center [332, 196] width 25 height 6
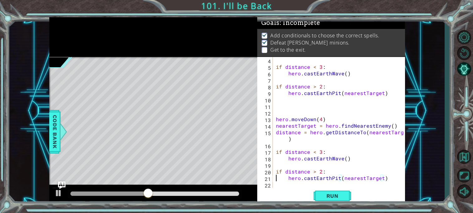
click at [275, 180] on div "if distance < 3 : hero . castEarthWave ( ) if distance > 2 : hero . [GEOGRAPHIC…" at bounding box center [341, 129] width 132 height 144
click at [277, 184] on div "if distance < 3 : hero . castEarthWave ( ) if distance > 2 : hero . [GEOGRAPHIC…" at bounding box center [341, 129] width 132 height 144
type textarea "h"
type textarea "hero.castEarthPit(nearestTarget)"
click at [280, 189] on div "Run" at bounding box center [332, 196] width 148 height 15
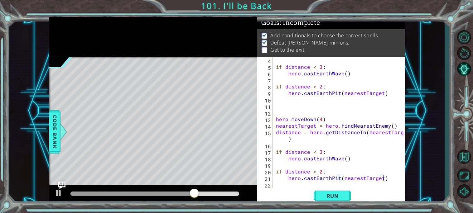
click at [278, 185] on div "if distance < 3 : hero . castEarthWave ( ) if distance > 2 : hero . [GEOGRAPHIC…" at bounding box center [341, 129] width 132 height 144
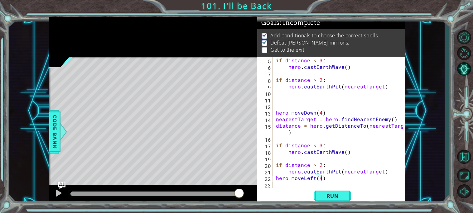
scroll to position [0, 2]
type textarea "hero.moveLeft(4)"
click at [343, 193] on span "Run" at bounding box center [332, 196] width 25 height 6
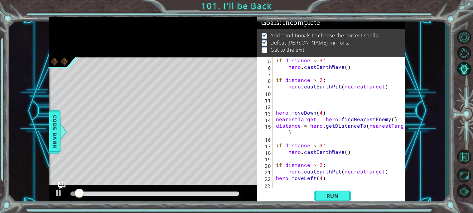
click at [196, 197] on div at bounding box center [155, 194] width 174 height 9
click at [195, 195] on div at bounding box center [154, 194] width 169 height 4
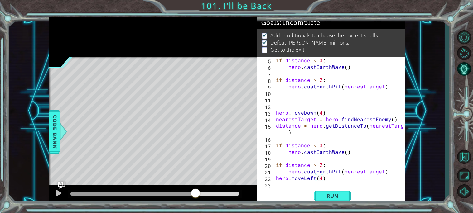
click at [175, 197] on div at bounding box center [155, 194] width 174 height 9
click at [166, 194] on div at bounding box center [132, 194] width 125 height 4
click at [156, 194] on div at bounding box center [118, 194] width 96 height 4
click at [120, 195] on div at bounding box center [113, 194] width 86 height 4
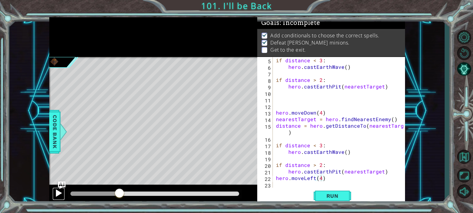
click at [55, 194] on div at bounding box center [59, 193] width 8 height 8
click at [279, 183] on div "if distance < 3 : hero . castEarthWave ( ) if distance > 2 : hero . [GEOGRAPHIC…" at bounding box center [341, 129] width 132 height 144
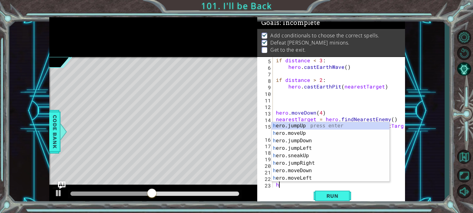
scroll to position [39, 0]
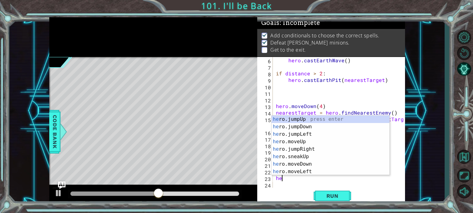
type textarea "h"
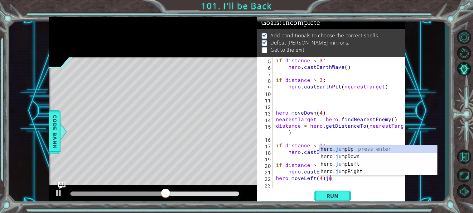
scroll to position [0, 3]
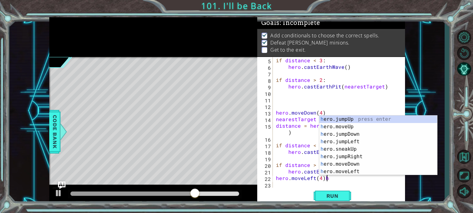
type textarea "hero.moveLeft(4)"
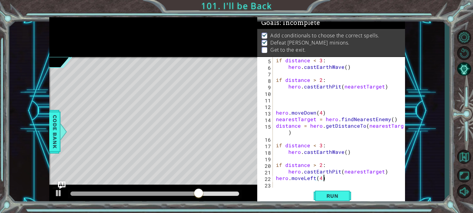
click at [298, 185] on div "if distance < 3 : hero . castEarthWave ( ) if distance > 2 : hero . [GEOGRAPHIC…" at bounding box center [341, 129] width 132 height 144
type textarea "j"
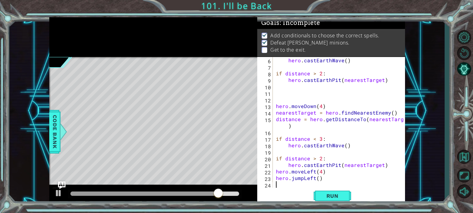
scroll to position [45, 0]
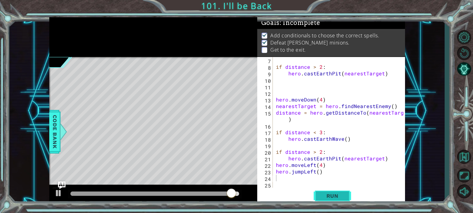
click at [341, 196] on span "Run" at bounding box center [332, 196] width 25 height 6
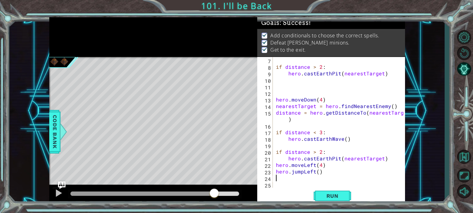
drag, startPoint x: 214, startPoint y: 193, endPoint x: 311, endPoint y: 198, distance: 97.3
click at [311, 198] on div "1 ההההההההההההההההההההההההההההההההההההההההההההההההההההההההההההההההההההההההההההה…" at bounding box center [227, 111] width 356 height 188
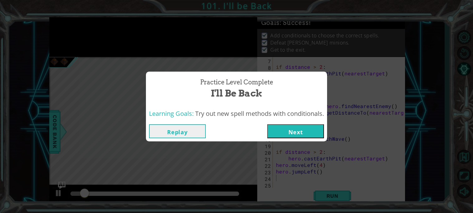
click at [297, 133] on button "Next" at bounding box center [295, 131] width 57 height 14
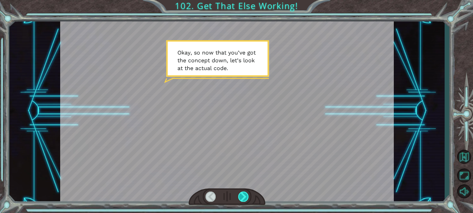
click at [238, 192] on div at bounding box center [243, 197] width 11 height 10
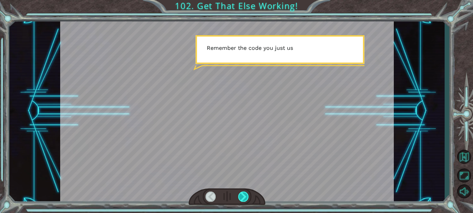
click at [242, 197] on div at bounding box center [243, 197] width 11 height 10
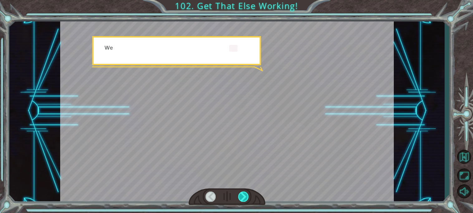
click at [242, 197] on div at bounding box center [243, 197] width 11 height 10
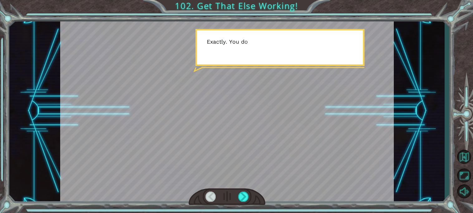
click at [237, 177] on div at bounding box center [227, 111] width 334 height 188
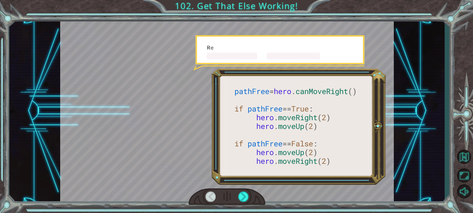
click at [237, 177] on div at bounding box center [227, 111] width 334 height 188
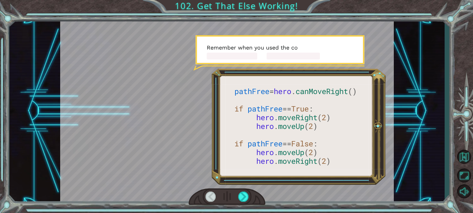
click at [237, 177] on div at bounding box center [227, 111] width 334 height 188
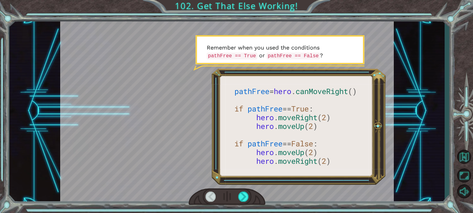
click at [237, 178] on div at bounding box center [227, 111] width 334 height 188
click at [246, 194] on div at bounding box center [243, 197] width 11 height 10
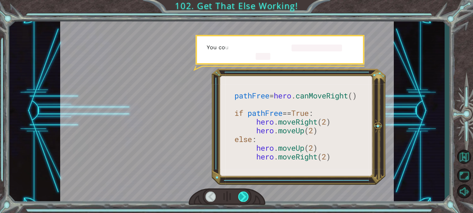
click at [246, 194] on div at bounding box center [243, 197] width 11 height 10
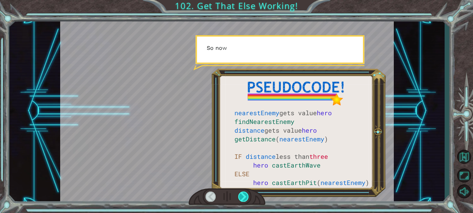
click at [246, 194] on div at bounding box center [243, 197] width 11 height 10
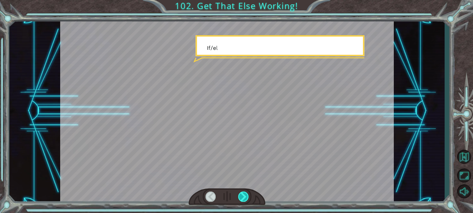
click at [246, 194] on div at bounding box center [243, 197] width 11 height 10
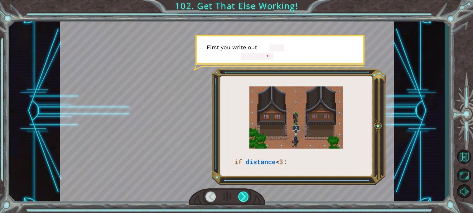
click at [246, 194] on div at bounding box center [243, 197] width 11 height 10
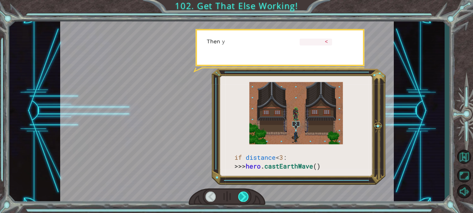
click at [246, 194] on div at bounding box center [243, 197] width 11 height 10
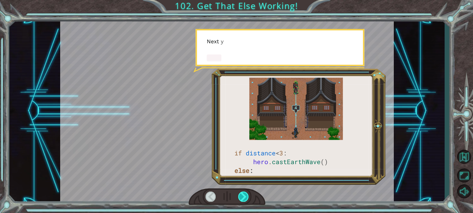
click at [246, 194] on div at bounding box center [243, 197] width 11 height 10
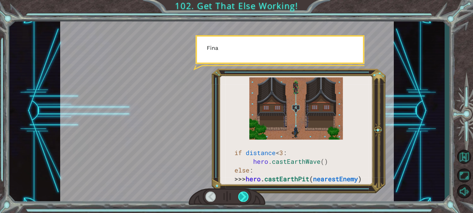
click at [246, 194] on div at bounding box center [243, 197] width 11 height 10
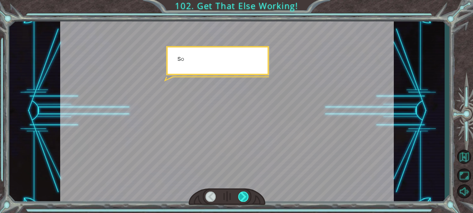
click at [246, 194] on div at bounding box center [243, 197] width 11 height 10
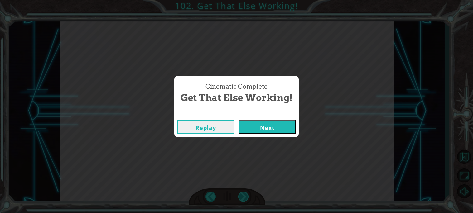
click at [246, 194] on div "Cinematic Complete Get That Else Working! Replay Next" at bounding box center [236, 106] width 473 height 213
click at [273, 124] on button "Next" at bounding box center [267, 127] width 57 height 14
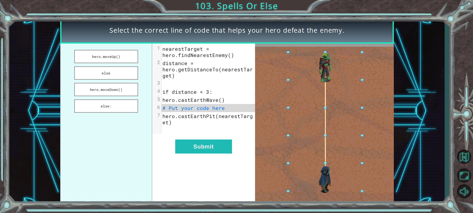
click at [273, 124] on img at bounding box center [324, 124] width 139 height 155
click at [113, 74] on button "else" at bounding box center [106, 72] width 64 height 13
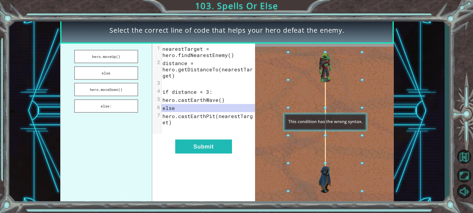
click at [199, 155] on div "xxxxxxxxxx 7 1 nearestTarget = hero.findNearestEnemy() 2 distance = hero.getDis…" at bounding box center [203, 124] width 103 height 161
click at [122, 111] on ul "hero.moveUp() else hero.moveDown() else:" at bounding box center [106, 124] width 92 height 161
click at [110, 99] on button "else:" at bounding box center [106, 105] width 64 height 13
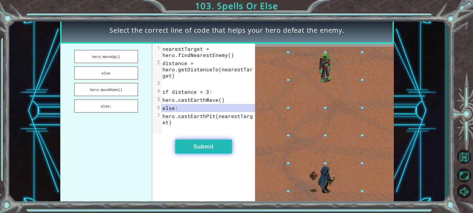
click at [207, 147] on button "Submit" at bounding box center [203, 147] width 57 height 14
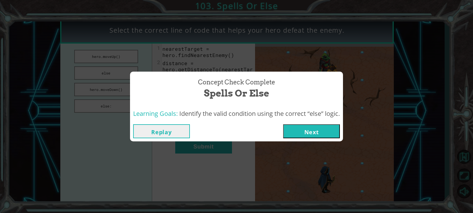
click at [305, 132] on button "Next" at bounding box center [311, 131] width 57 height 14
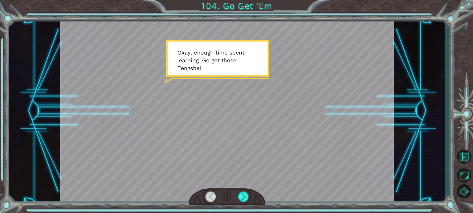
click at [251, 193] on div at bounding box center [227, 197] width 77 height 17
click at [241, 192] on div at bounding box center [243, 197] width 11 height 10
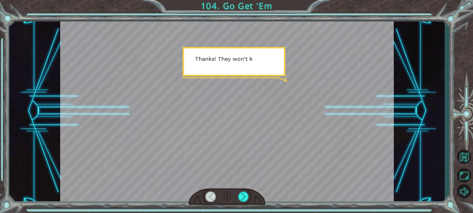
click at [241, 186] on div at bounding box center [227, 111] width 334 height 188
click at [242, 193] on div at bounding box center [243, 197] width 11 height 10
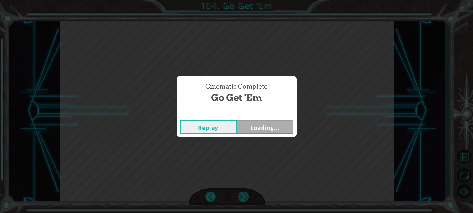
click at [242, 193] on div "Cinematic Complete Go Get 'Em Replay Loading..." at bounding box center [236, 106] width 473 height 213
click at [252, 132] on button "Next" at bounding box center [264, 127] width 57 height 14
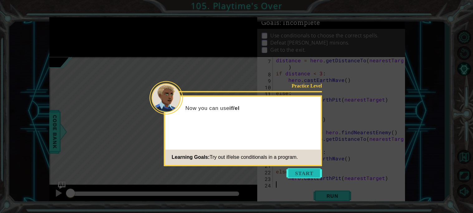
scroll to position [39, 0]
click at [289, 169] on button "Start" at bounding box center [304, 173] width 36 height 10
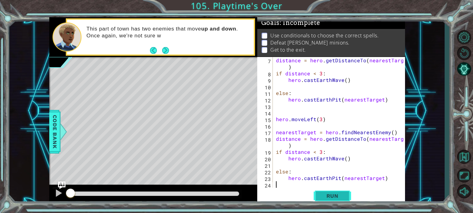
click at [333, 199] on span "Run" at bounding box center [332, 196] width 25 height 6
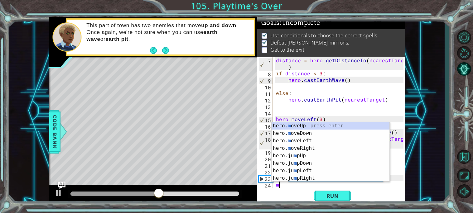
scroll to position [45, 0]
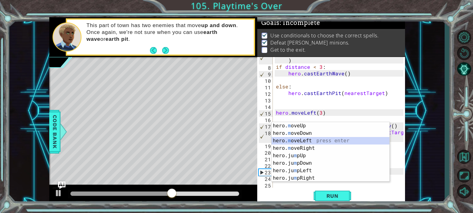
type textarea "hero.moveLeft(1)"
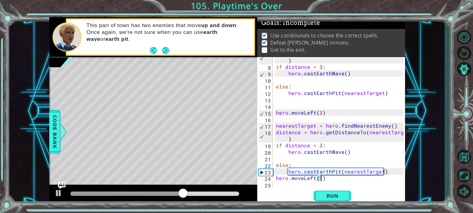
click at [279, 182] on div "distance = hero . getDistanceTo ( nearestTarget ) if distance < 3 : hero . cast…" at bounding box center [341, 125] width 132 height 150
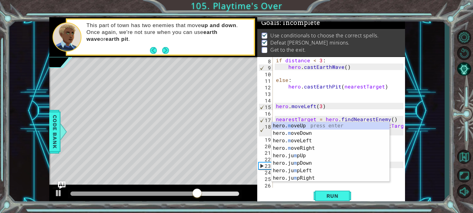
scroll to position [52, 0]
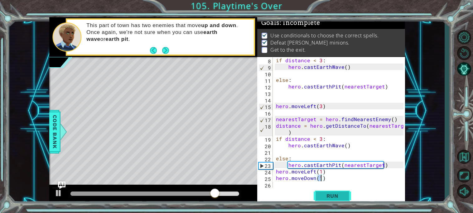
type textarea "hero.moveDown(1)"
click at [342, 194] on span "Run" at bounding box center [332, 196] width 25 height 6
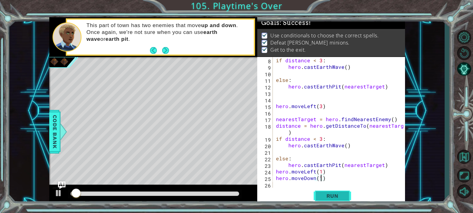
drag, startPoint x: 217, startPoint y: 193, endPoint x: 313, endPoint y: 197, distance: 96.7
click at [313, 197] on div "1 ההההההההההההההההההההההההההההההההההההההההההההההההההההההההההההההההההההההההההההה…" at bounding box center [227, 111] width 356 height 188
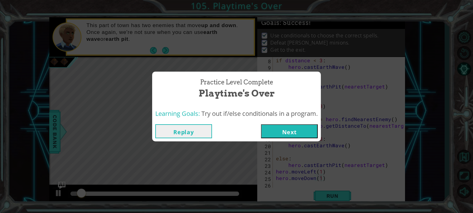
click at [292, 134] on button "Next" at bounding box center [289, 131] width 57 height 14
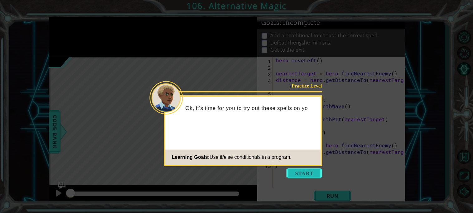
click at [311, 172] on button "Start" at bounding box center [304, 173] width 36 height 10
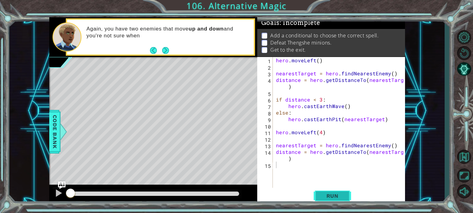
click at [336, 195] on span "Run" at bounding box center [332, 196] width 25 height 6
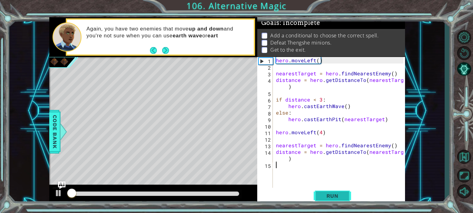
click at [341, 190] on button "Run" at bounding box center [331, 196] width 37 height 15
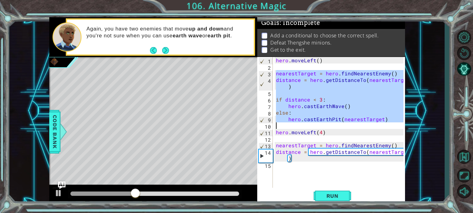
drag, startPoint x: 275, startPoint y: 74, endPoint x: 341, endPoint y: 126, distance: 83.7
click at [341, 126] on div "hero . moveLeft ( ) nearestTarget = hero . findNearestEnemy ( ) distance = hero…" at bounding box center [341, 129] width 132 height 144
click at [401, 149] on div "hero . moveLeft ( ) nearestTarget = hero . findNearestEnemy ( ) distance = hero…" at bounding box center [341, 129] width 132 height 144
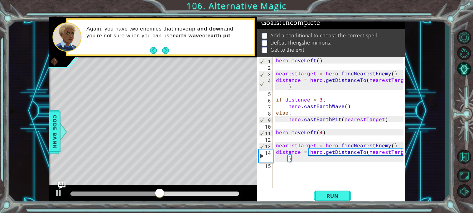
click at [403, 155] on div "hero . moveLeft ( ) nearestTarget = hero . findNearestEnemy ( ) distance = hero…" at bounding box center [341, 129] width 132 height 144
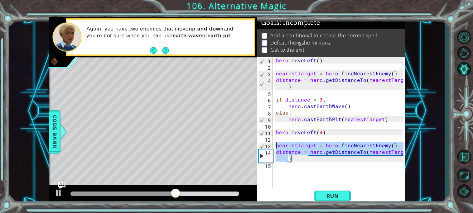
drag, startPoint x: 403, startPoint y: 155, endPoint x: 275, endPoint y: 144, distance: 128.2
click at [275, 144] on div "hero . moveLeft ( ) nearestTarget = hero . findNearestEnemy ( ) distance = hero…" at bounding box center [341, 129] width 132 height 144
type textarea ")"
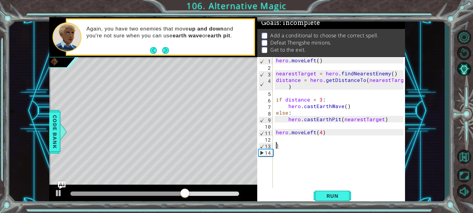
click at [273, 152] on div ") 1 2 3 4 5 6 7 8 9 10 11 12 13 14 hero . moveLeft ( ) nearestTarget = hero . f…" at bounding box center [330, 122] width 146 height 131
click at [279, 147] on div "hero . moveLeft ( ) nearestTarget = hero . findNearestEnemy ( ) distance = hero…" at bounding box center [341, 129] width 132 height 144
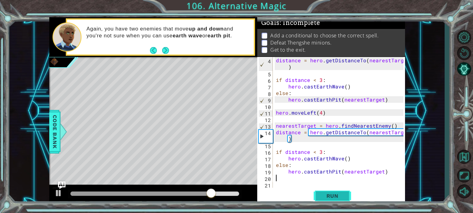
click at [338, 198] on span "Run" at bounding box center [332, 196] width 25 height 6
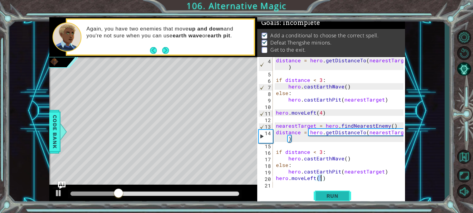
type textarea "hero.moveLeft(1)"
click at [335, 203] on button "Run" at bounding box center [331, 196] width 37 height 15
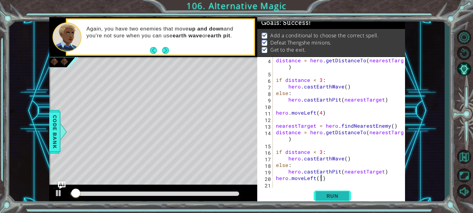
click at [322, 195] on span "Run" at bounding box center [332, 196] width 25 height 6
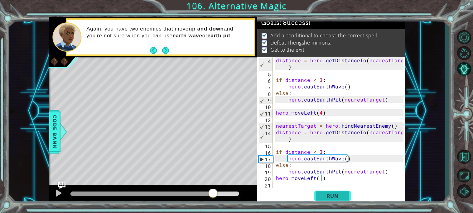
drag, startPoint x: 212, startPoint y: 193, endPoint x: 325, endPoint y: 201, distance: 112.8
click at [325, 201] on div "1 ההההההההההההההההההההההההההההההההההההההההההההההההההההההההההההההההההההההההההההה…" at bounding box center [227, 111] width 356 height 188
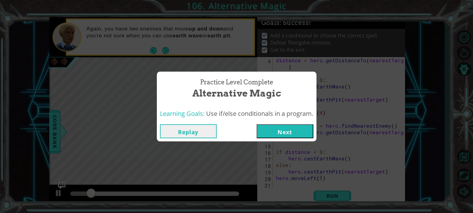
click at [286, 131] on button "Next" at bounding box center [284, 131] width 57 height 14
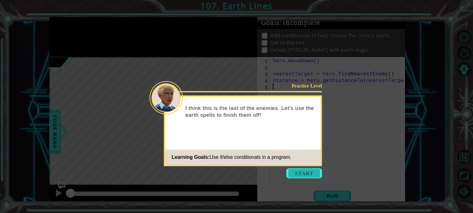
click at [302, 172] on button "Start" at bounding box center [304, 173] width 36 height 10
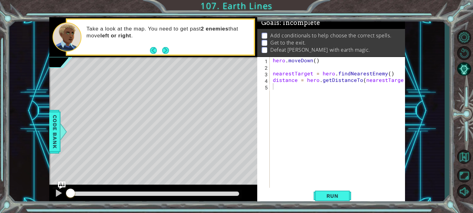
drag, startPoint x: 403, startPoint y: 81, endPoint x: 392, endPoint y: 79, distance: 11.4
click at [392, 79] on div "1 2 3 4 5 hero . [GEOGRAPHIC_DATA] ( ) nearestTarget = hero . findNearestEnemy …" at bounding box center [331, 131] width 148 height 148
click at [403, 79] on div "hero . [GEOGRAPHIC_DATA] ( ) nearestTarget = hero . findNearestEnemy ( ) distan…" at bounding box center [338, 129] width 135 height 144
click at [401, 78] on div "hero . [GEOGRAPHIC_DATA] ( ) nearestTarget = hero . findNearestEnemy ( ) distan…" at bounding box center [338, 129] width 135 height 144
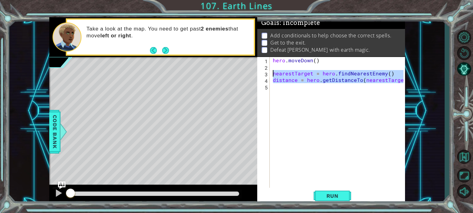
click at [253, 71] on div "1 ההההההההההההההההההההההההההההההההההההההההההההההההההההההההההההההההההההההההההההה…" at bounding box center [227, 111] width 356 height 188
type textarea "nearestTarget = hero.findNearestEnemy() distance = hero.getDistanceTo(nearestTa…"
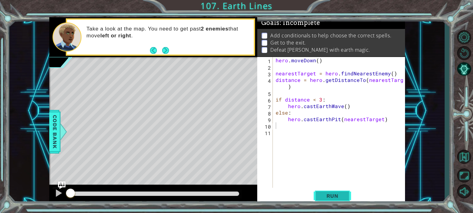
click at [334, 193] on span "Run" at bounding box center [332, 196] width 25 height 6
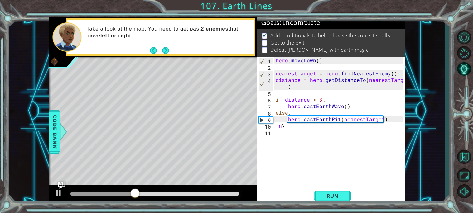
type textarea "n"
click at [343, 193] on span "Run" at bounding box center [332, 196] width 25 height 6
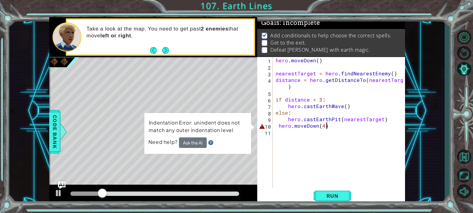
click at [342, 126] on div "hero . [GEOGRAPHIC_DATA] ( ) nearestTarget = hero . findNearestEnemy ( ) distan…" at bounding box center [340, 129] width 132 height 144
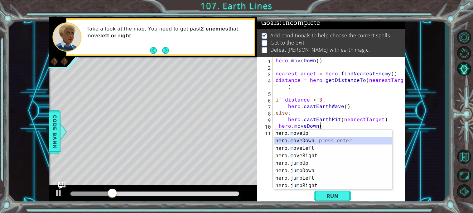
scroll to position [0, 2]
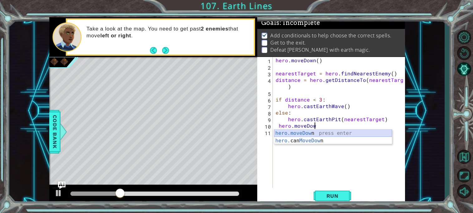
click at [333, 134] on div "hero.moveDow n press enter hero. can MoveDow n press enter" at bounding box center [333, 145] width 118 height 30
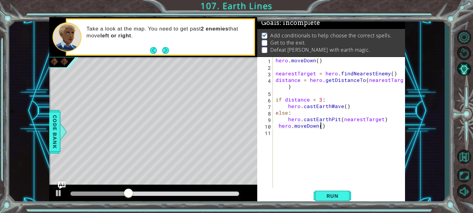
scroll to position [0, 2]
type textarea "hero.moveDown(4)"
click at [339, 194] on span "Run" at bounding box center [332, 196] width 25 height 6
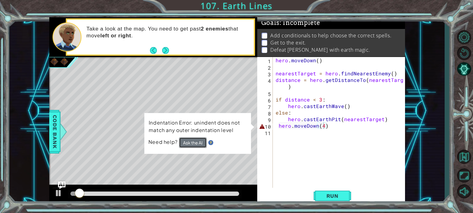
click at [189, 148] on button "Ask the AI" at bounding box center [193, 142] width 28 height 11
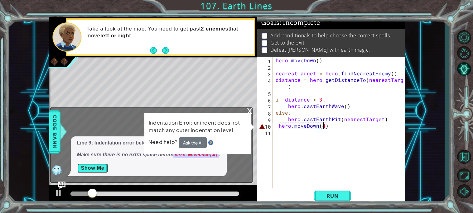
click at [91, 169] on button "Show Me" at bounding box center [92, 168] width 31 height 10
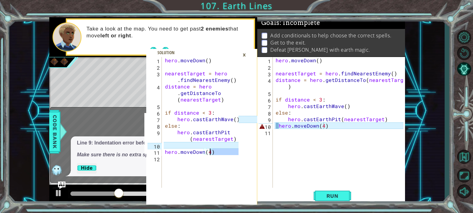
drag, startPoint x: 166, startPoint y: 155, endPoint x: 211, endPoint y: 154, distance: 44.3
click at [211, 154] on div "hero . [GEOGRAPHIC_DATA] ( ) nearestTarget = hero . findNearestEnemy ( ) distan…" at bounding box center [203, 129] width 78 height 144
click at [215, 154] on div "hero . [GEOGRAPHIC_DATA] ( ) nearestTarget = hero . findNearestEnemy ( ) distan…" at bounding box center [201, 122] width 75 height 131
type textarea "hero.moveDown(4)"
drag, startPoint x: 213, startPoint y: 152, endPoint x: 162, endPoint y: 155, distance: 50.5
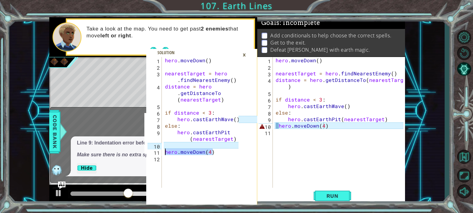
click at [162, 155] on div "hero.moveDown(4) 1 2 3 4 5 6 7 8 9 10 11 12 hero . [GEOGRAPHIC_DATA] ( ) neares…" at bounding box center [192, 122] width 92 height 131
click at [243, 54] on div "×" at bounding box center [244, 55] width 10 height 11
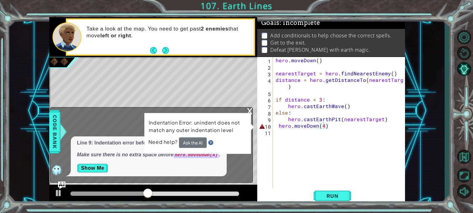
click at [286, 130] on div "hero . [GEOGRAPHIC_DATA] ( ) nearestTarget = hero . findNearestEnemy ( ) distan…" at bounding box center [340, 129] width 132 height 144
click at [273, 128] on div "1 2 3 4 5 6 7 8 9 10 11 hero . [GEOGRAPHIC_DATA] ( ) nearestTarget = hero . fin…" at bounding box center [330, 122] width 146 height 131
click at [276, 126] on div "hero . [GEOGRAPHIC_DATA] ( ) nearestTarget = hero . findNearestEnemy ( ) distan…" at bounding box center [340, 129] width 132 height 144
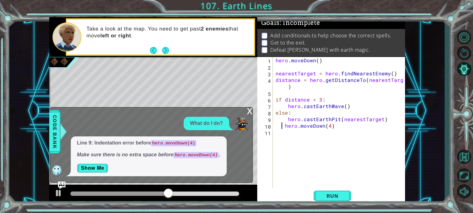
type textarea "hero.moveDown(4)"
click at [332, 194] on span "Run" at bounding box center [332, 196] width 25 height 6
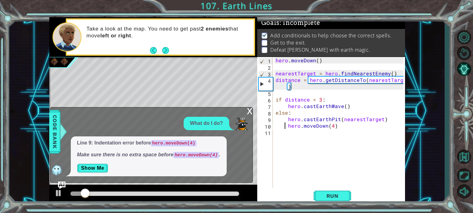
click at [249, 114] on div "x" at bounding box center [250, 110] width 6 height 6
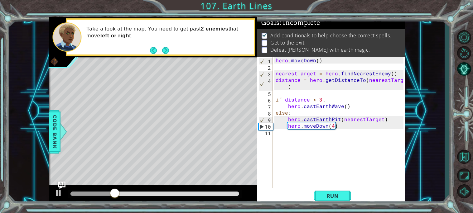
click at [278, 137] on div "hero . [GEOGRAPHIC_DATA] ( ) nearestTarget = hero . findNearestEnemy ( ) distan…" at bounding box center [340, 129] width 132 height 144
click at [293, 135] on div "hero . [GEOGRAPHIC_DATA] ( ) nearestTarget = hero . findNearestEnemy ( ) distan…" at bounding box center [340, 129] width 132 height 144
paste textarea "hero.moveDown(4)"
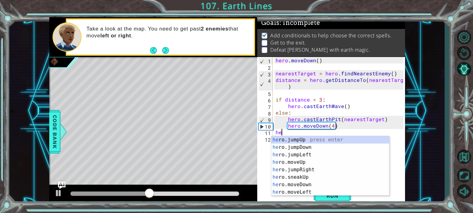
type textarea "h"
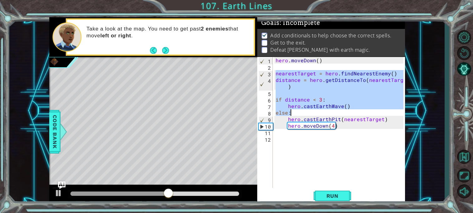
drag, startPoint x: 276, startPoint y: 74, endPoint x: 343, endPoint y: 114, distance: 78.0
click at [343, 114] on div "hero . [GEOGRAPHIC_DATA] ( ) nearestTarget = hero . findNearestEnemy ( ) distan…" at bounding box center [340, 129] width 132 height 144
type textarea "hero.castEarthWave() else:"
click at [283, 132] on div "hero . [GEOGRAPHIC_DATA] ( ) nearestTarget = hero . findNearestEnemy ( ) distan…" at bounding box center [340, 129] width 132 height 144
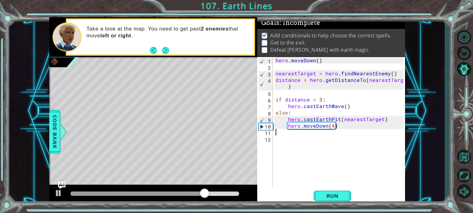
paste textarea "else:"
type textarea "else:"
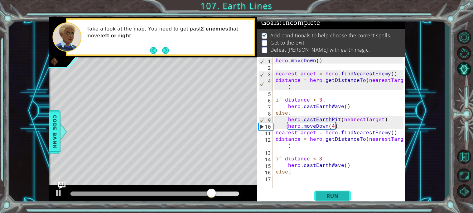
click at [333, 196] on span "Run" at bounding box center [332, 196] width 25 height 6
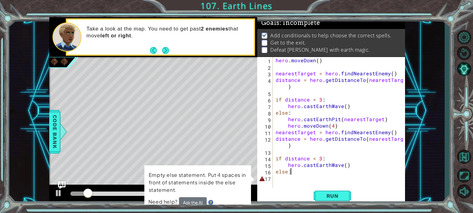
click at [278, 179] on div "hero . [GEOGRAPHIC_DATA] ( ) nearestTarget = hero . findNearestEnemy ( ) distan…" at bounding box center [340, 129] width 132 height 144
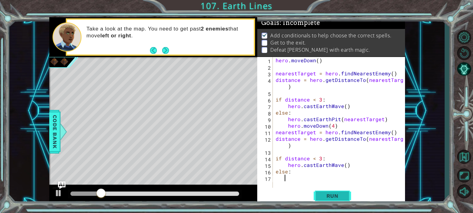
click at [322, 200] on button "Run" at bounding box center [331, 196] width 37 height 15
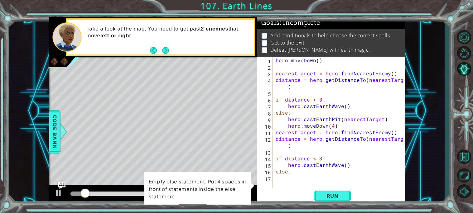
click at [274, 130] on div "hero . [GEOGRAPHIC_DATA] ( ) nearestTarget = hero . findNearestEnemy ( ) distan…" at bounding box center [340, 129] width 132 height 144
type textarea "nearestTarget = hero.findNearestEnemy()"
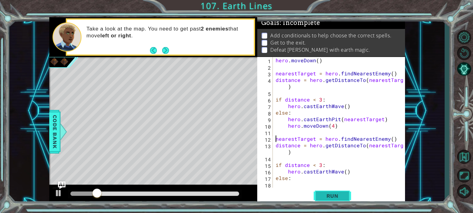
click at [327, 190] on button "Run" at bounding box center [331, 196] width 37 height 15
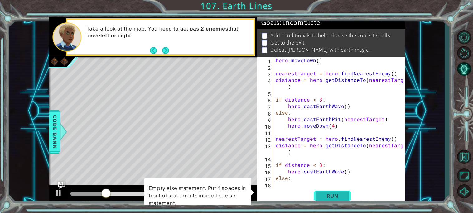
click at [330, 196] on span "Run" at bounding box center [332, 196] width 25 height 6
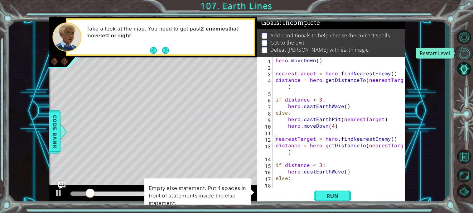
click at [458, 55] on button "Restart Level" at bounding box center [464, 53] width 18 height 14
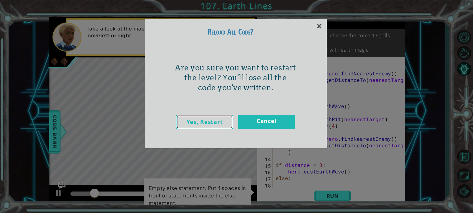
click at [220, 124] on link "Yes, Restart" at bounding box center [204, 122] width 57 height 14
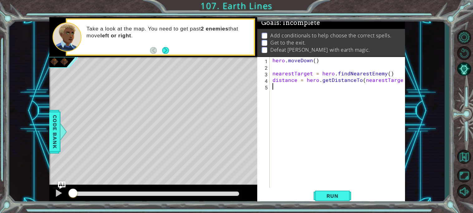
click at [247, 164] on div "hero.moveDown(4) 1 2 3 4 5 6 7 8 9 10 11 12 hero . [GEOGRAPHIC_DATA] ( ) neares…" at bounding box center [227, 111] width 356 height 188
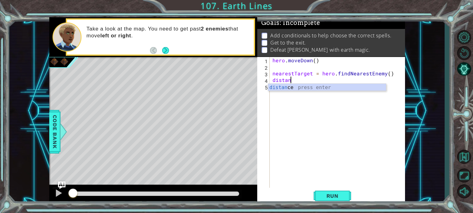
type textarea "d"
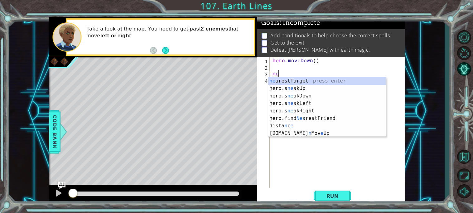
type textarea "n"
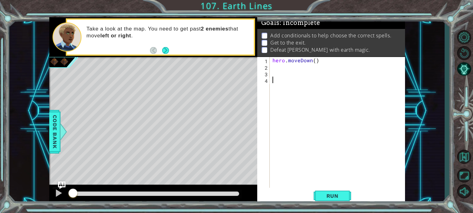
click at [286, 74] on div "hero . moveDown ( )" at bounding box center [338, 129] width 135 height 144
click at [279, 72] on div "hero . moveDown ( )" at bounding box center [338, 129] width 135 height 144
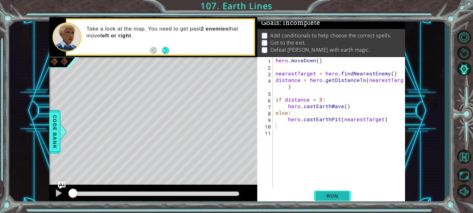
click at [340, 190] on button "Run" at bounding box center [331, 196] width 37 height 15
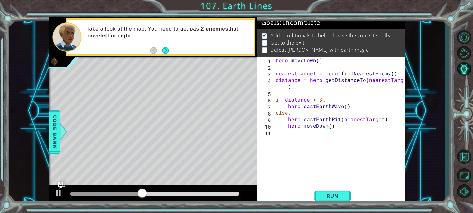
scroll to position [0, 3]
type textarea "hero.moveDown(4)"
click at [340, 198] on span "Run" at bounding box center [332, 196] width 25 height 6
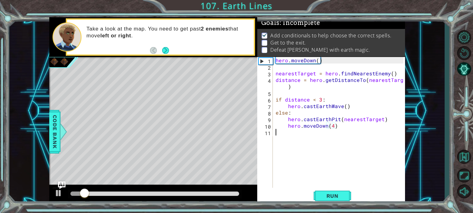
click at [324, 140] on div "hero . [GEOGRAPHIC_DATA] ( ) nearestTarget = hero . findNearestEnemy ( ) distan…" at bounding box center [340, 129] width 132 height 144
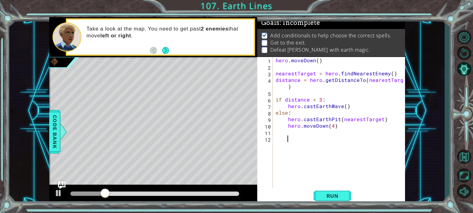
click at [304, 142] on div "hero . [GEOGRAPHIC_DATA] ( ) nearestTarget = hero . findNearestEnemy ( ) distan…" at bounding box center [340, 129] width 132 height 144
type textarea "\"
type textarea "hero.moveDown(4)"
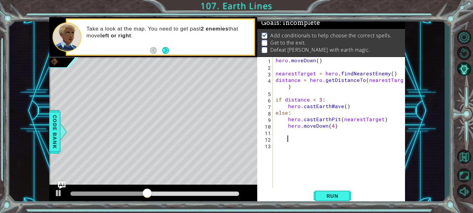
scroll to position [0, 0]
paste textarea "Code Area"
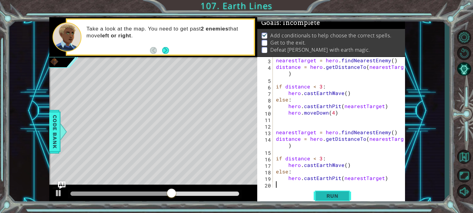
click at [337, 197] on span "Run" at bounding box center [332, 196] width 25 height 6
type textarea "m"
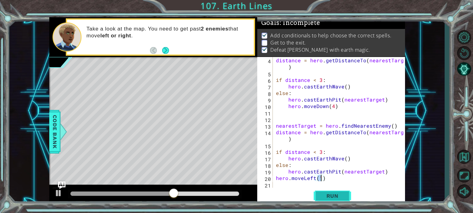
scroll to position [0, 2]
type textarea "hero.moveLeft(5)"
click at [340, 191] on button "Run" at bounding box center [331, 196] width 37 height 15
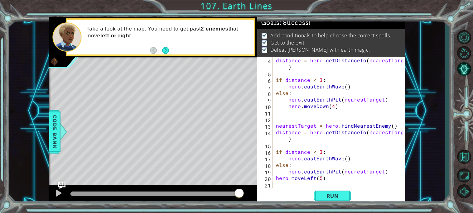
drag, startPoint x: 176, startPoint y: 195, endPoint x: 310, endPoint y: 220, distance: 135.6
click at [310, 213] on html "hero.moveDown(4) 1 2 3 4 5 6 7 8 9 10 11 12 hero . [GEOGRAPHIC_DATA] ( ) neares…" at bounding box center [236, 106] width 473 height 213
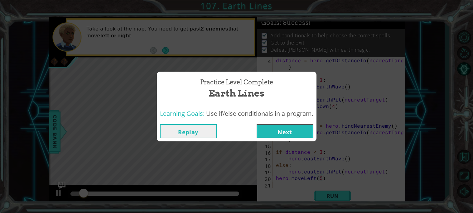
click at [263, 132] on button "Next" at bounding box center [284, 131] width 57 height 14
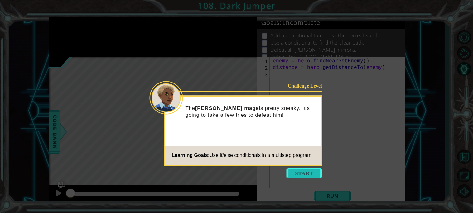
click at [295, 173] on button "Start" at bounding box center [304, 173] width 36 height 10
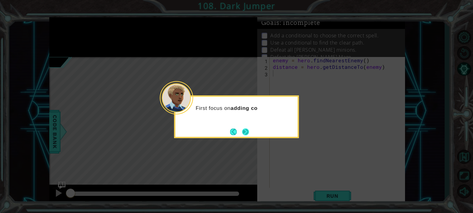
click at [242, 132] on button "Next" at bounding box center [245, 131] width 7 height 7
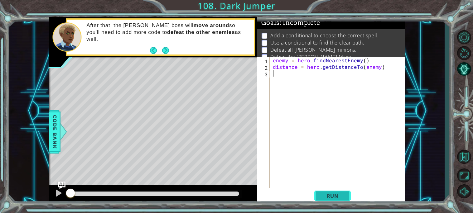
click at [338, 203] on button "Run" at bounding box center [331, 196] width 37 height 15
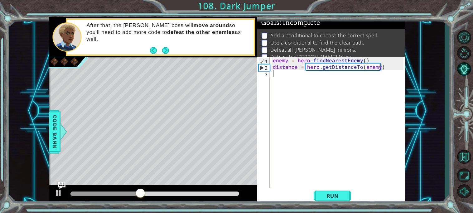
paste textarea "hero.castEarthWave()"
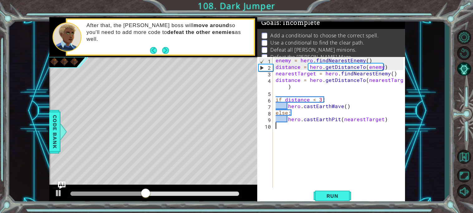
click at [325, 104] on div "enemy = hero . findNearestEnemy ( ) distance = hero . getDistanceTo ( enemy ) n…" at bounding box center [340, 129] width 132 height 144
click at [358, 88] on div "enemy = hero . findNearestEnemy ( ) distance = hero . getDistanceTo ( enemy ) n…" at bounding box center [340, 129] width 132 height 144
click at [294, 82] on div "enemy = hero . findNearestEnemy ( ) distance = hero . getDistanceTo ( enemy ) n…" at bounding box center [340, 129] width 132 height 144
click at [386, 74] on div "enemy = hero . findNearestEnemy ( ) distance = hero . getDistanceTo ( enemy ) n…" at bounding box center [340, 129] width 132 height 144
click at [330, 197] on span "Run" at bounding box center [332, 196] width 25 height 6
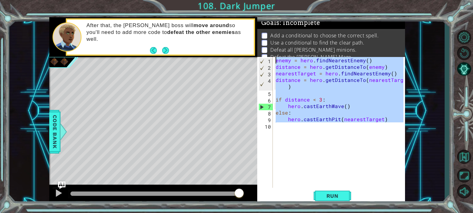
drag, startPoint x: 306, startPoint y: 127, endPoint x: 273, endPoint y: 42, distance: 91.0
click at [273, 42] on div "Goals : Incomplete Add a conditional to choose the correct spell. Use a conditi…" at bounding box center [331, 111] width 148 height 188
type textarea "enemy = hero.findNearestEnemy() distance = hero.getDistanceTo(enemy)"
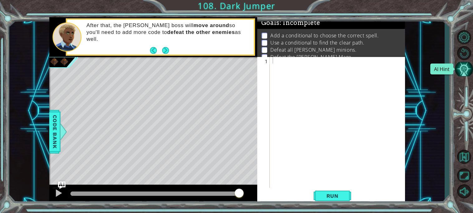
click at [467, 73] on button "AI Hint" at bounding box center [464, 69] width 18 height 14
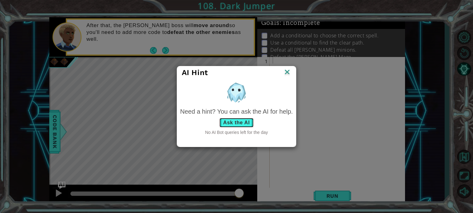
click at [233, 124] on button "Ask the AI" at bounding box center [236, 123] width 35 height 10
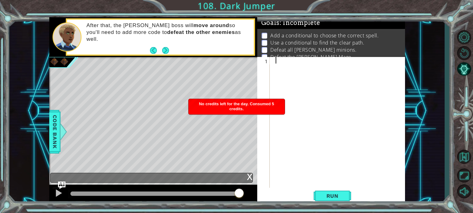
type textarea "j"
type textarea "jbhb"
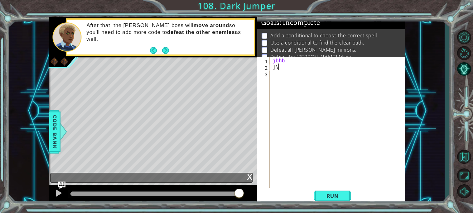
type textarea "]"
type textarea "j"
paste textarea "Code Area"
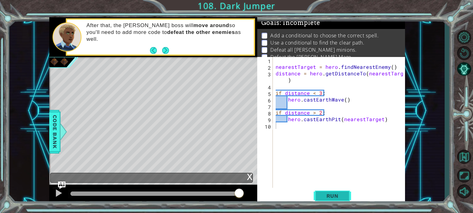
click at [337, 192] on button "Run" at bounding box center [331, 196] width 37 height 15
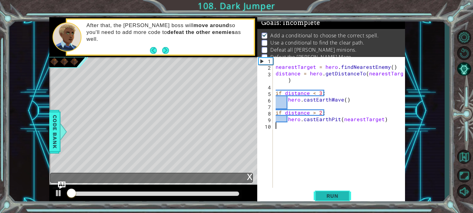
scroll to position [3, 0]
